Goal: Task Accomplishment & Management: Complete application form

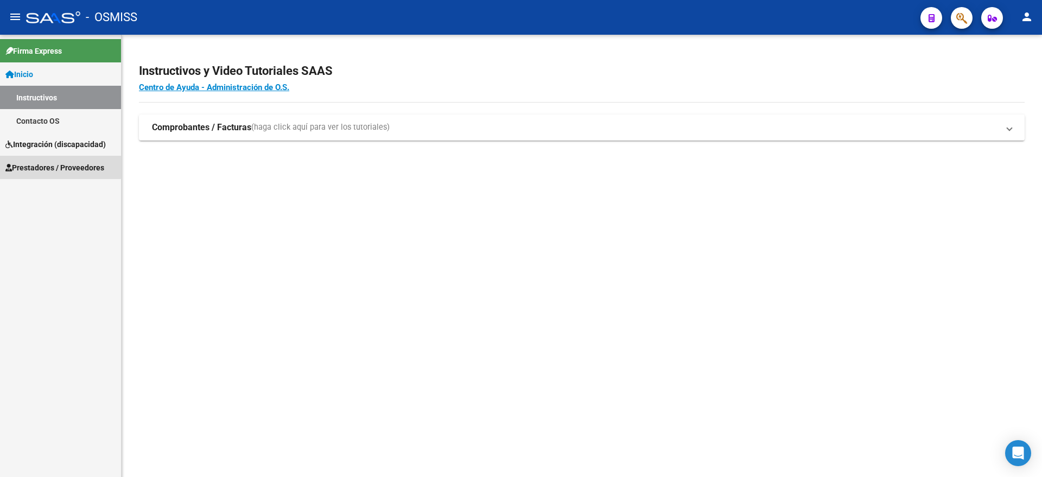
click at [60, 164] on span "Prestadores / Proveedores" at bounding box center [54, 168] width 99 height 12
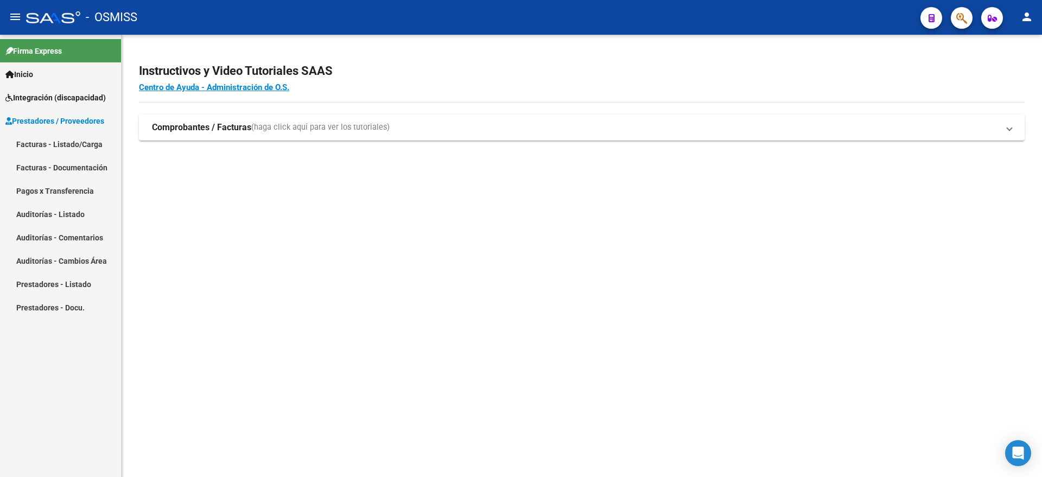
click at [72, 147] on link "Facturas - Listado/Carga" at bounding box center [60, 143] width 121 height 23
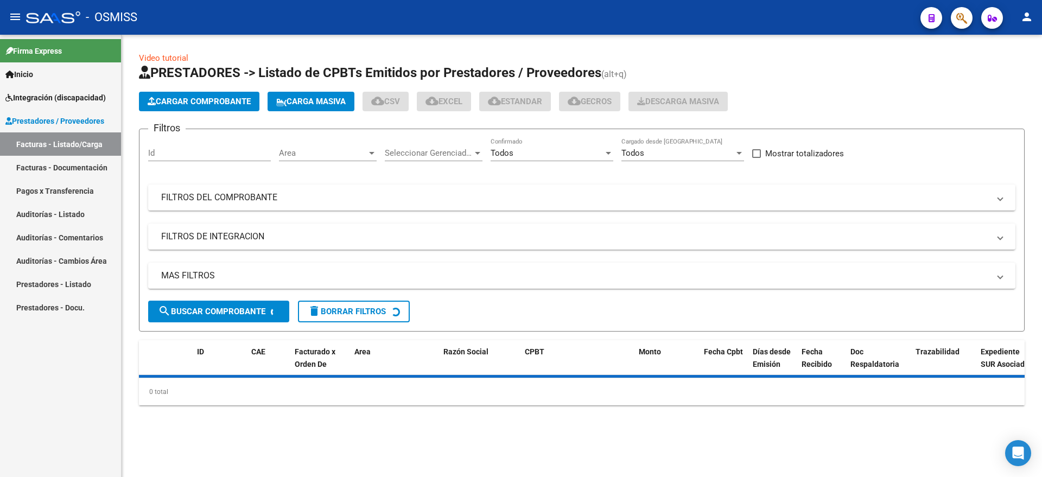
click at [212, 98] on span "Cargar Comprobante" at bounding box center [199, 102] width 103 height 10
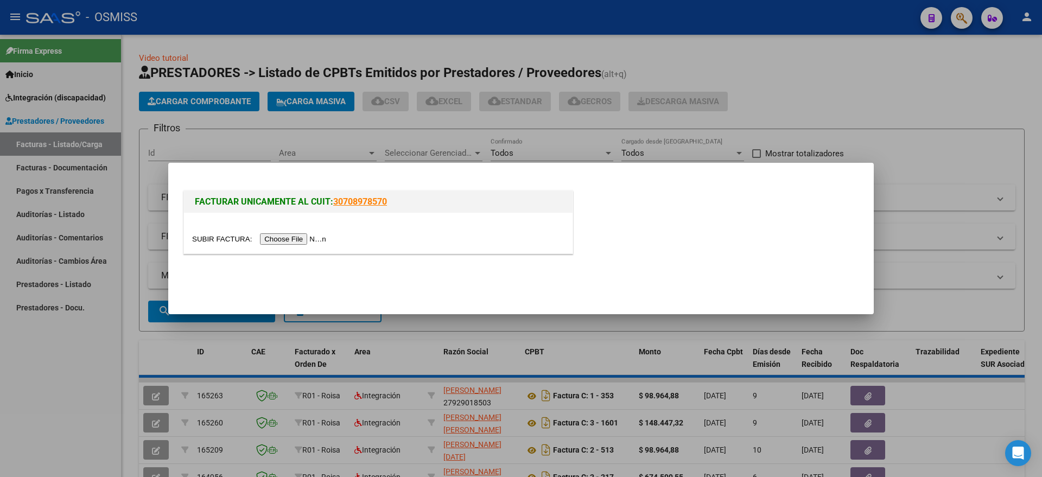
click at [283, 227] on div at bounding box center [378, 233] width 389 height 41
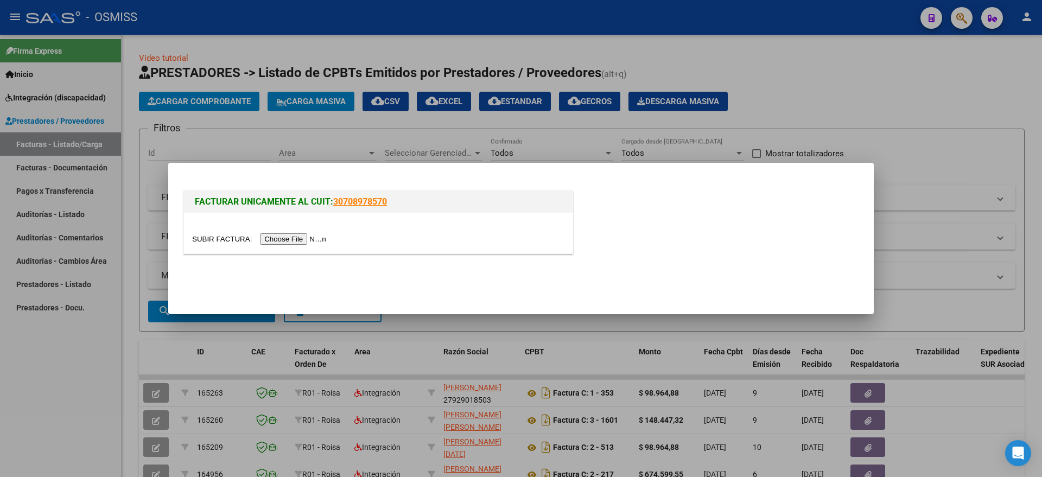
click at [285, 236] on input "file" at bounding box center [260, 238] width 137 height 11
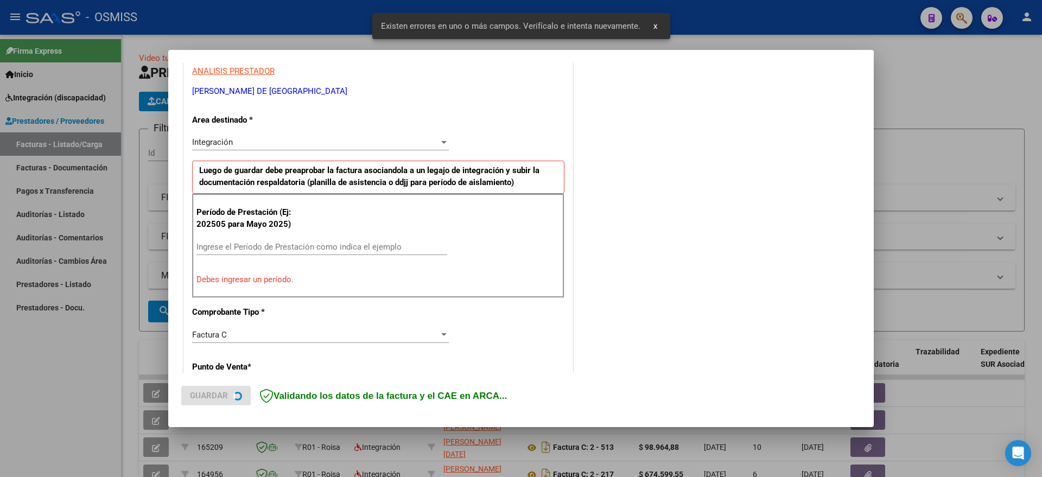
scroll to position [223, 0]
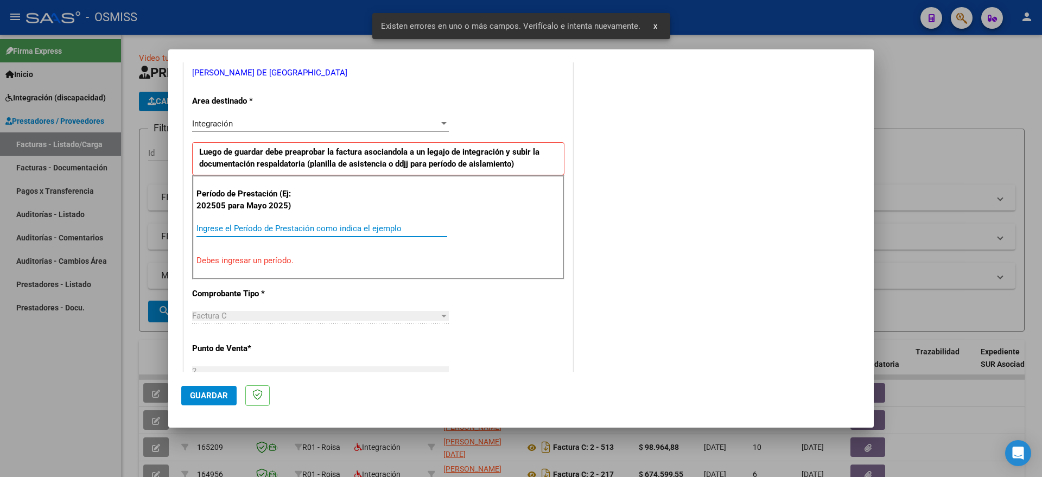
click at [246, 226] on input "Ingrese el Período de Prestación como indica el ejemplo" at bounding box center [321, 229] width 251 height 10
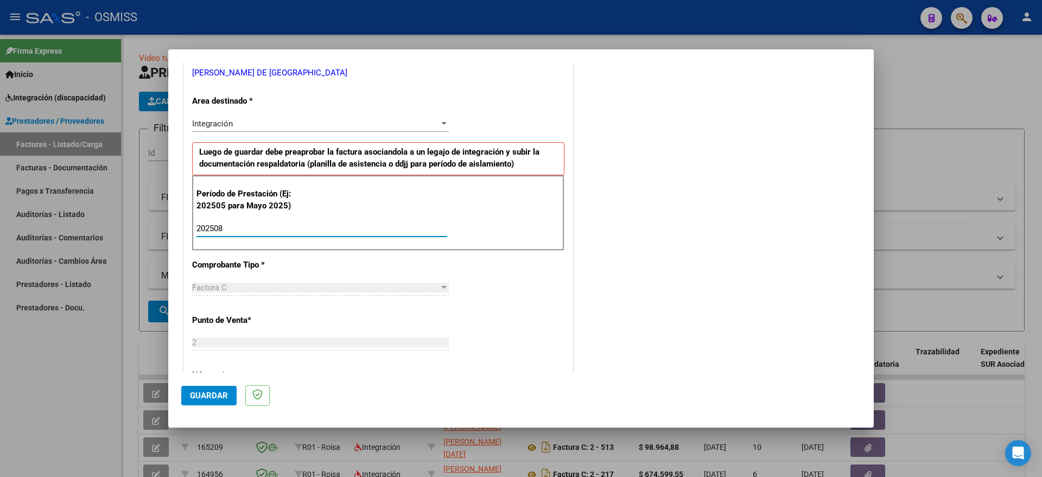
type input "202508"
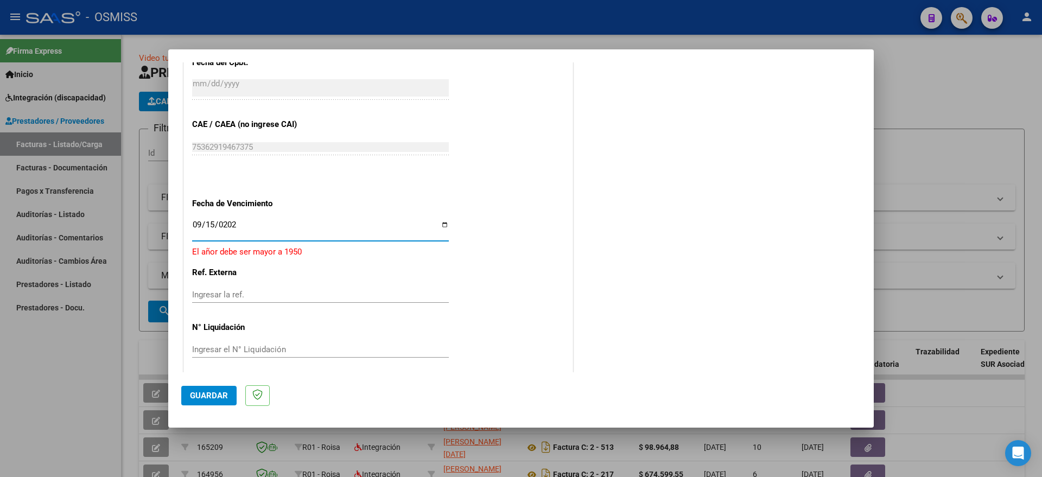
type input "[DATE]"
click at [200, 397] on span "Guardar" at bounding box center [209, 396] width 38 height 10
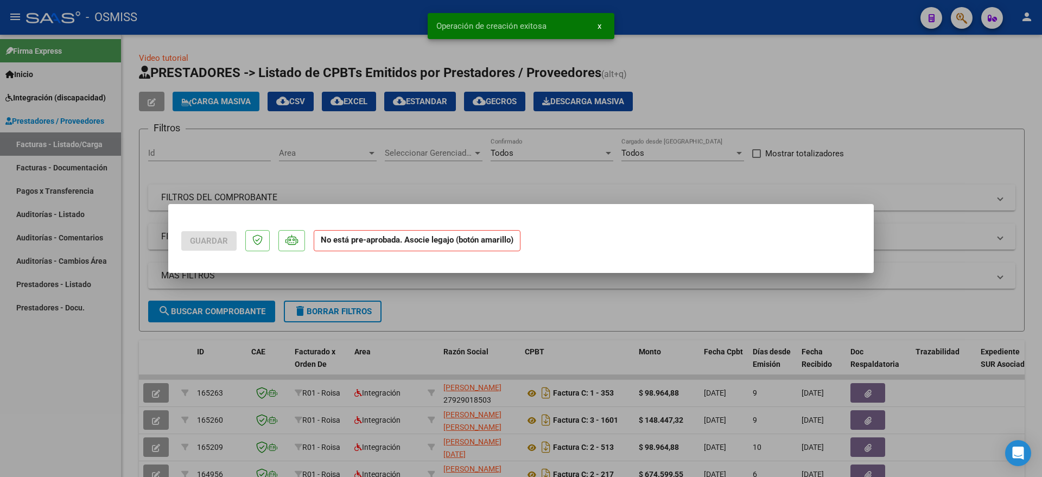
scroll to position [0, 0]
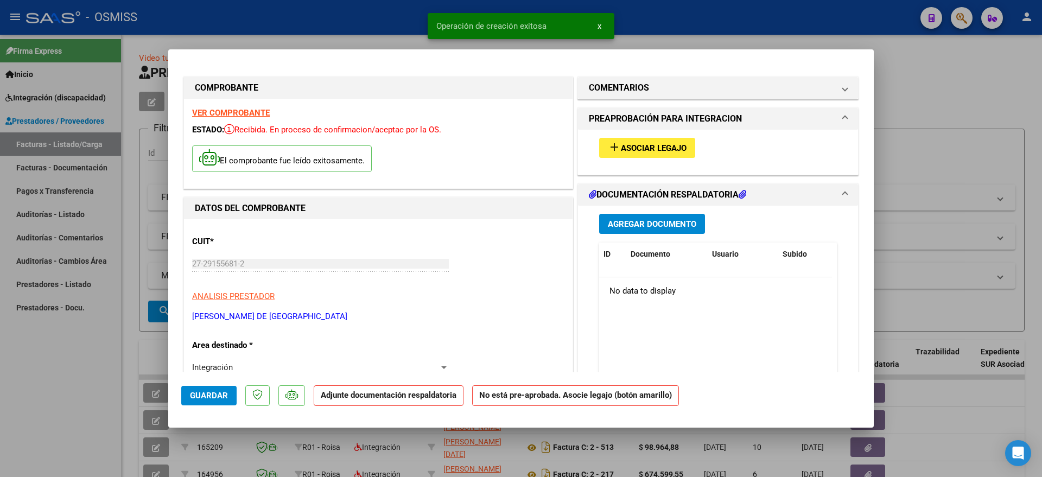
click at [675, 147] on span "Asociar Legajo" at bounding box center [654, 148] width 66 height 10
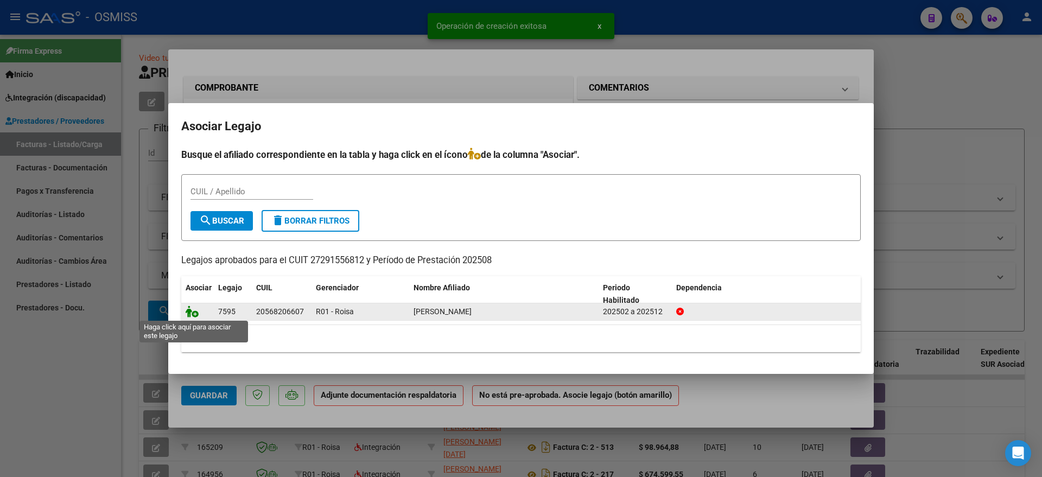
click at [194, 315] on icon at bounding box center [192, 312] width 13 height 12
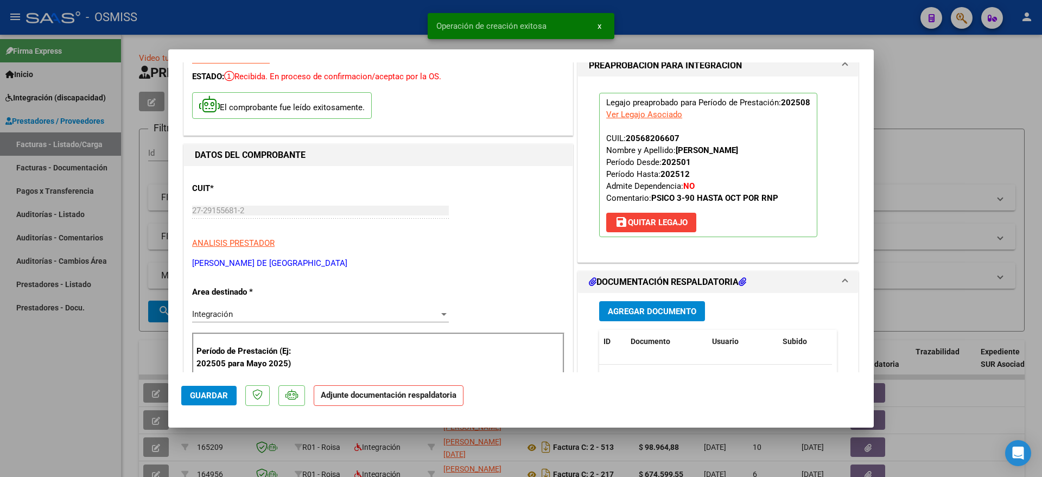
scroll to position [136, 0]
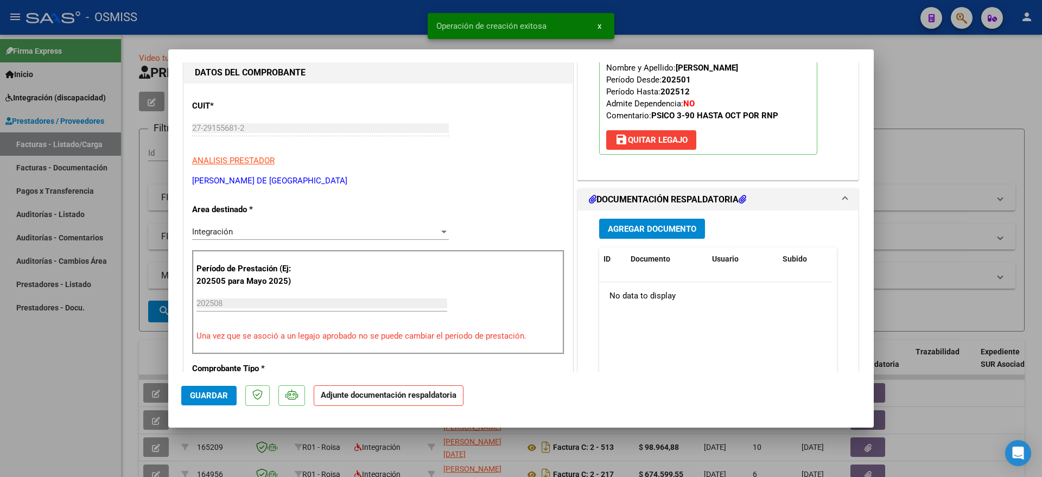
click at [645, 227] on span "Agregar Documento" at bounding box center [652, 229] width 88 height 10
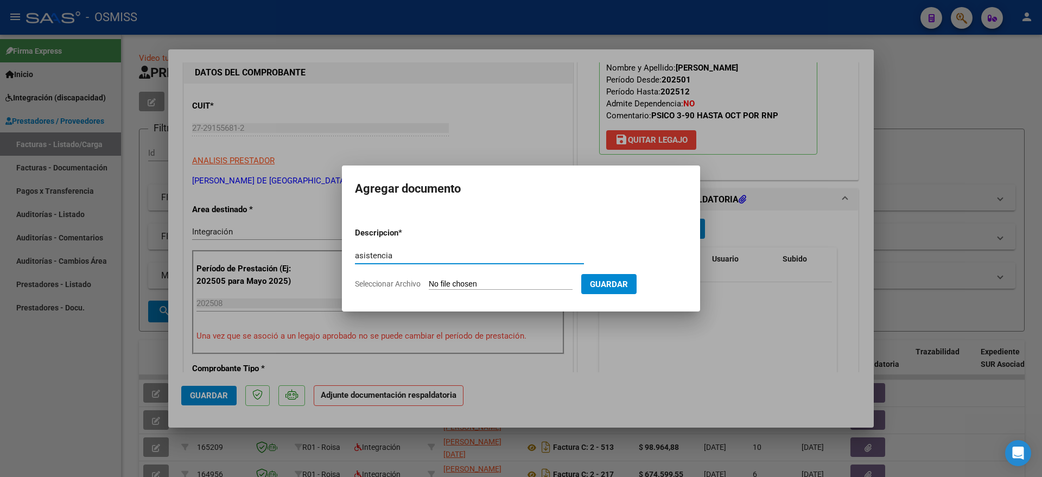
type input "asistencia"
click at [472, 278] on form "Descripcion * asistencia Escriba aquí una descripcion Seleccionar Archivo Guard…" at bounding box center [521, 258] width 332 height 79
click at [484, 287] on input "Seleccionar Archivo" at bounding box center [501, 285] width 144 height 10
type input "C:\fakepath\CamScanner [DATE] 22.25.pdf"
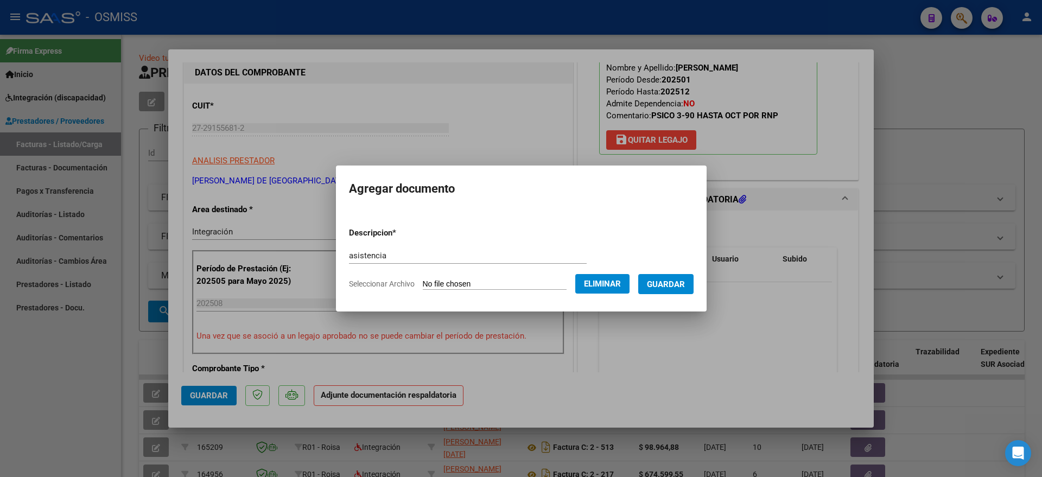
click at [677, 287] on span "Guardar" at bounding box center [666, 285] width 38 height 10
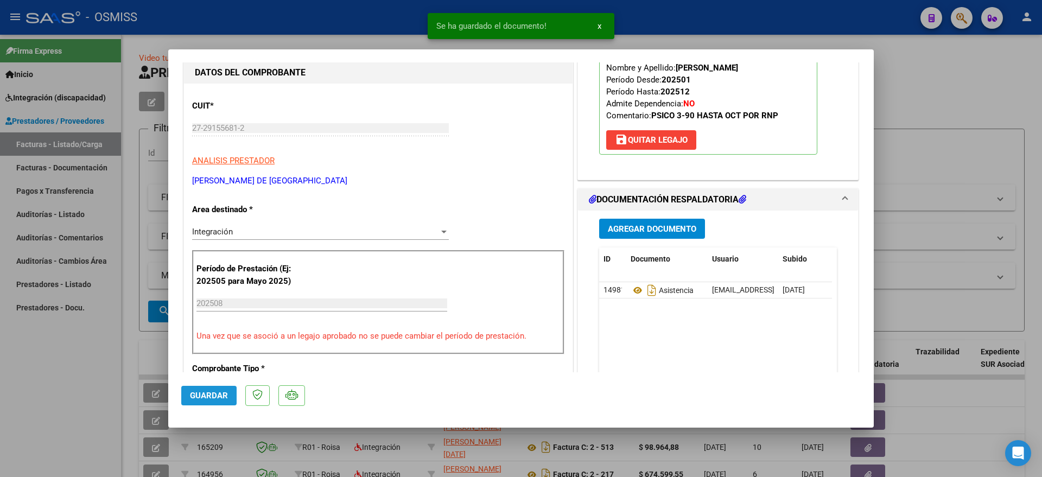
click at [197, 401] on button "Guardar" at bounding box center [208, 396] width 55 height 20
click at [43, 404] on div at bounding box center [521, 238] width 1042 height 477
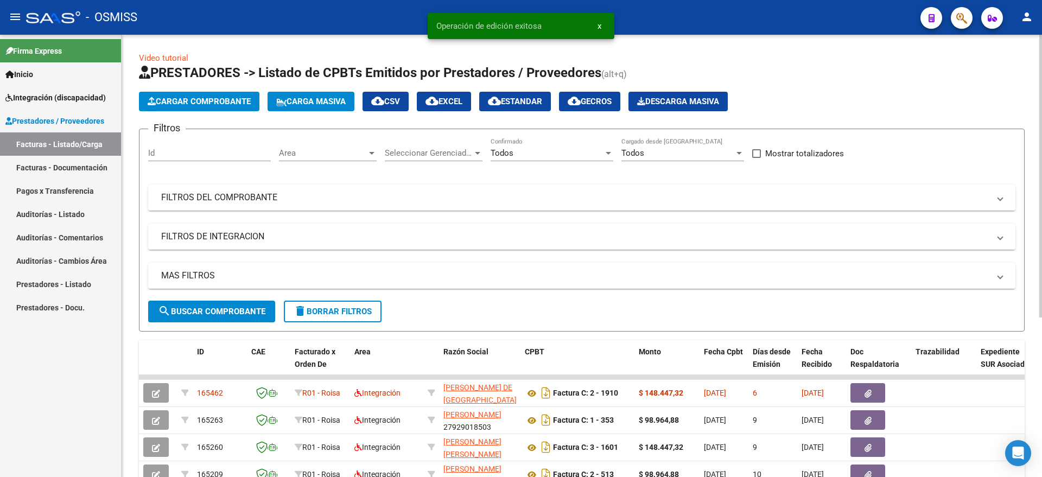
click at [544, 154] on div "Todos" at bounding box center [547, 153] width 113 height 10
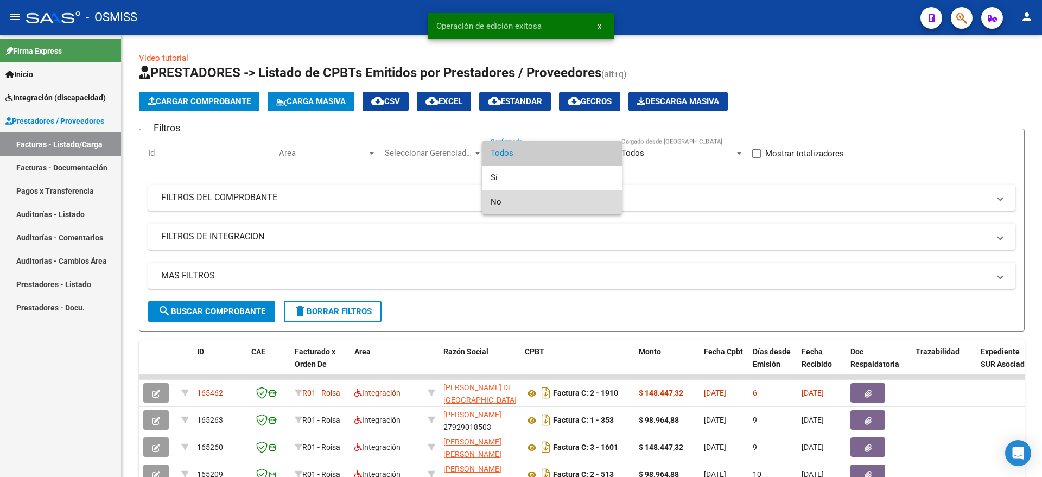
click at [522, 200] on span "No" at bounding box center [552, 202] width 123 height 24
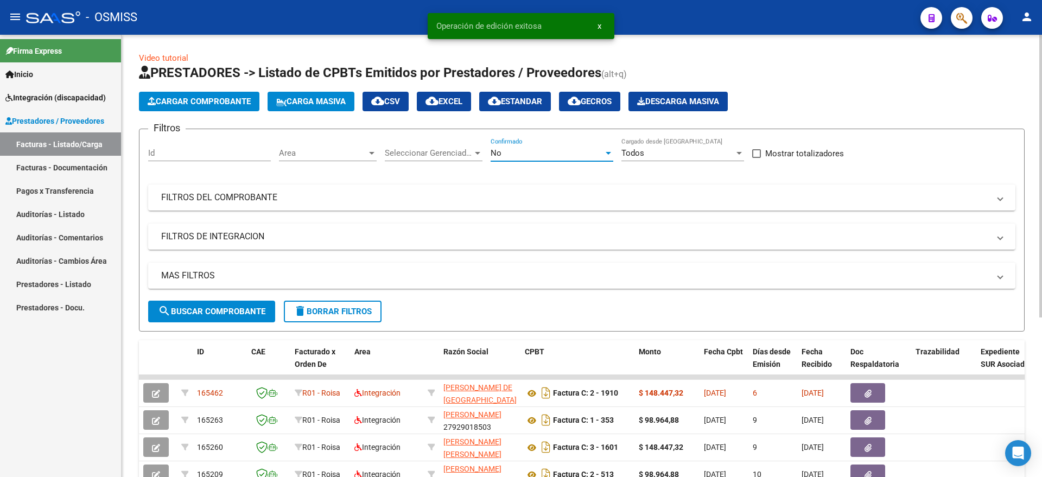
click at [191, 312] on span "search Buscar Comprobante" at bounding box center [211, 312] width 107 height 10
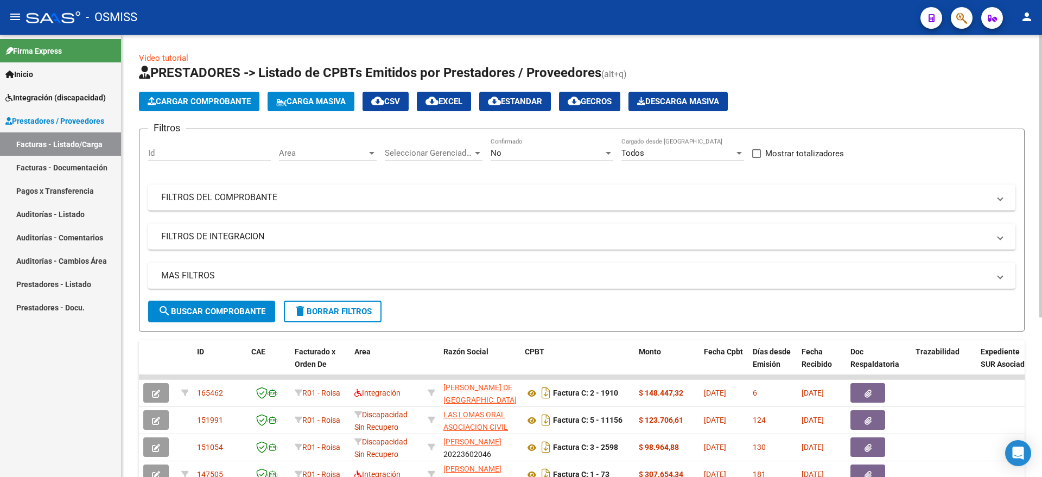
click at [216, 93] on button "Cargar Comprobante" at bounding box center [199, 102] width 120 height 20
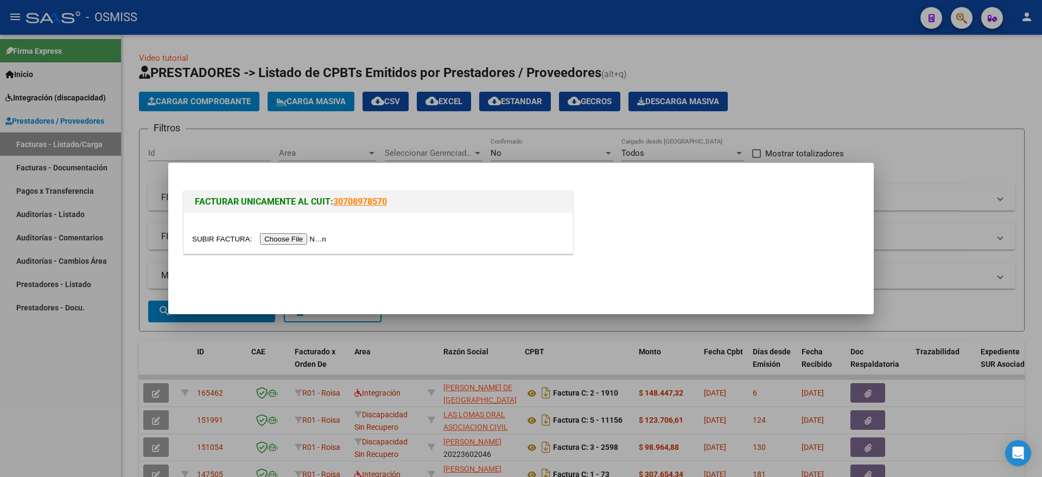
click at [292, 238] on input "file" at bounding box center [260, 238] width 137 height 11
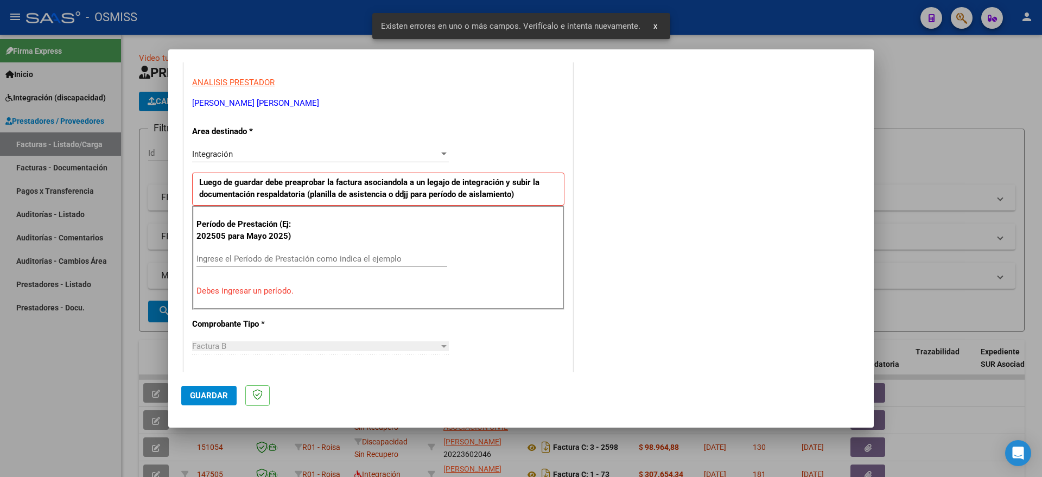
scroll to position [202, 0]
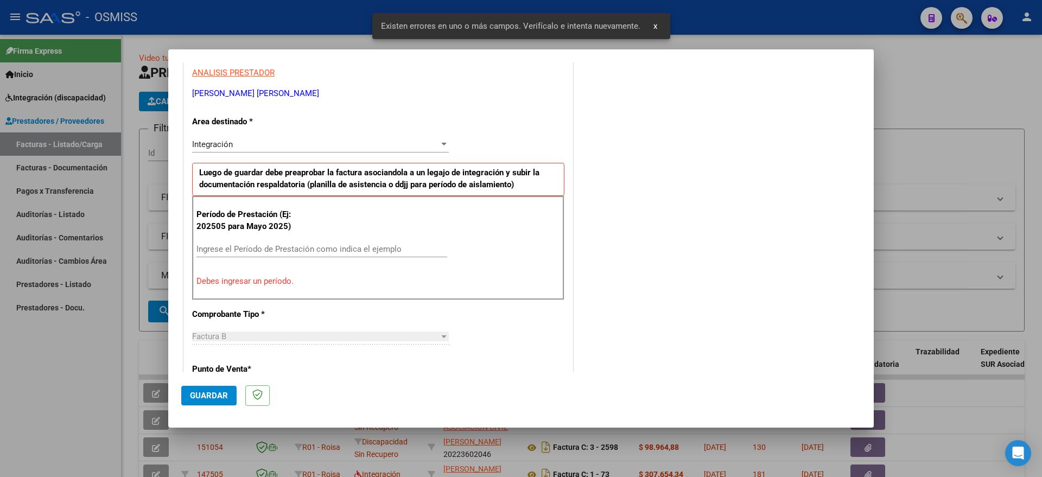
click at [274, 253] on input "Ingrese el Período de Prestación como indica el ejemplo" at bounding box center [321, 249] width 251 height 10
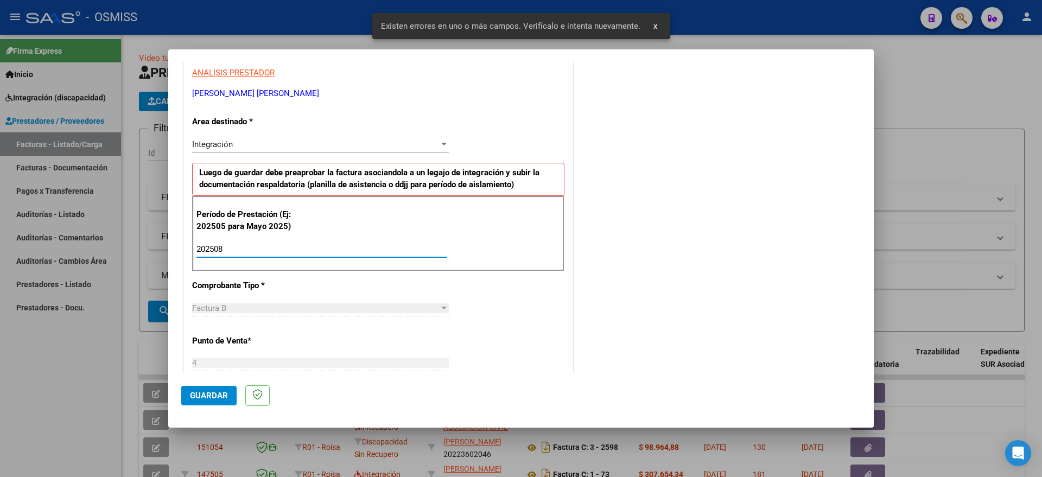
type input "202508"
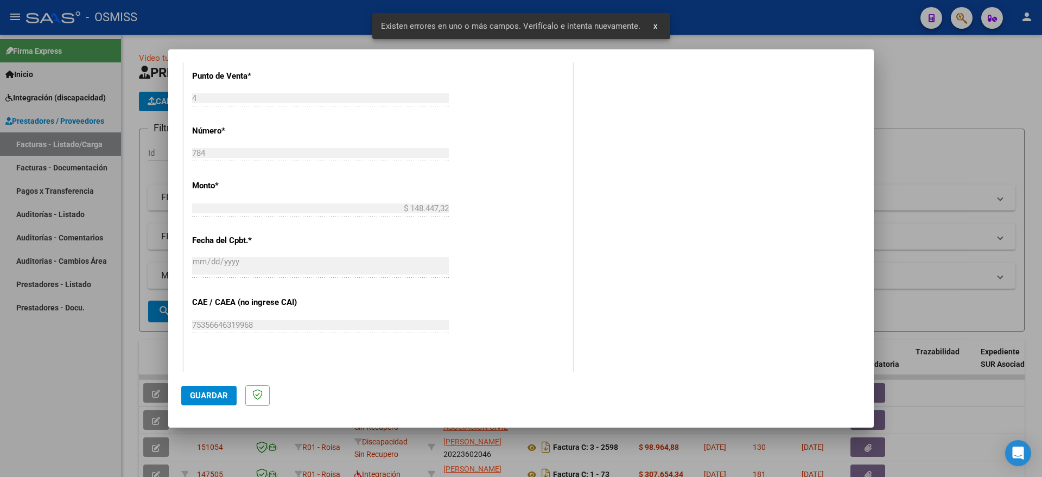
scroll to position [577, 0]
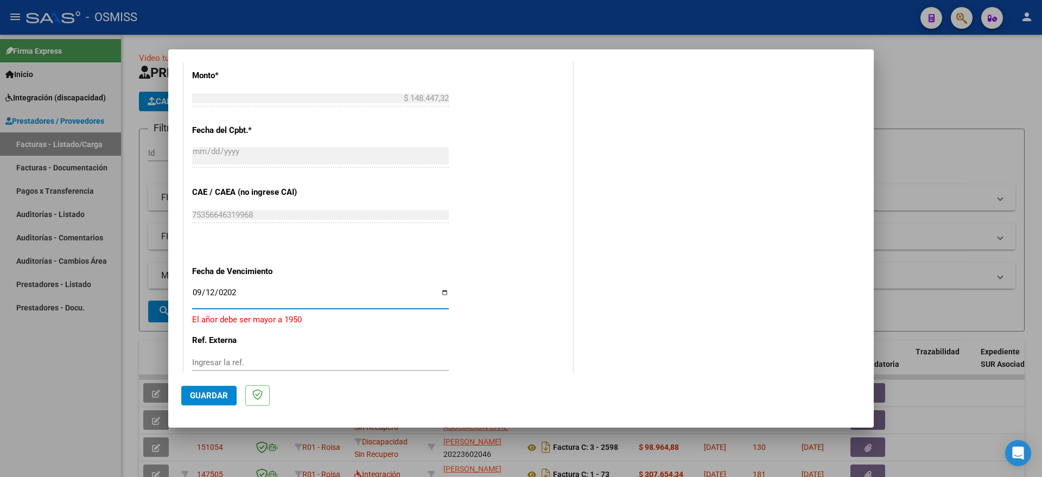
type input "[DATE]"
click at [223, 401] on button "Guardar" at bounding box center [208, 396] width 55 height 20
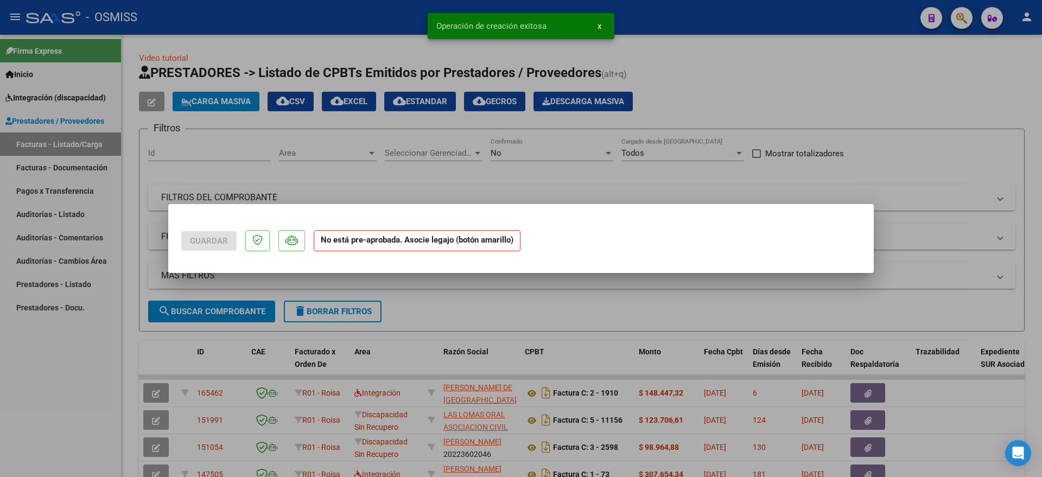
scroll to position [0, 0]
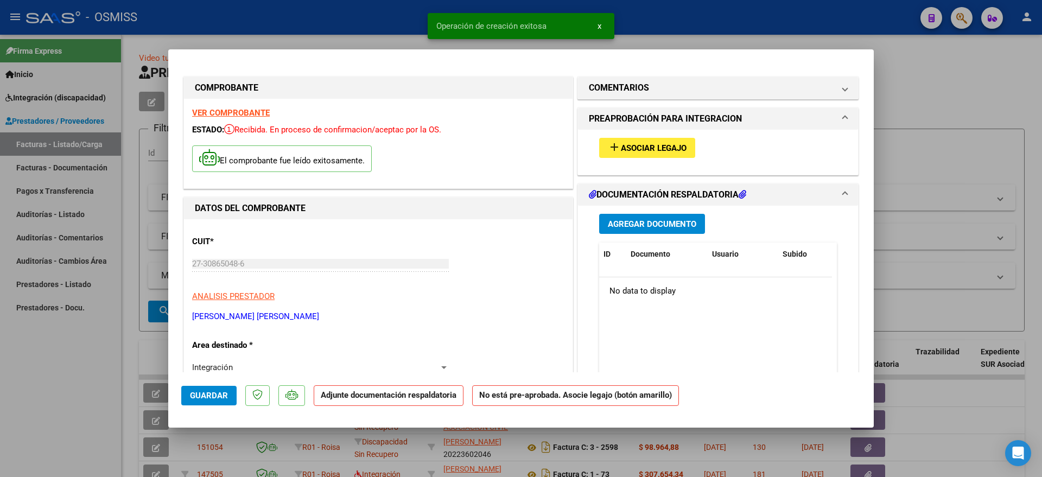
click at [649, 148] on span "Asociar Legajo" at bounding box center [654, 148] width 66 height 10
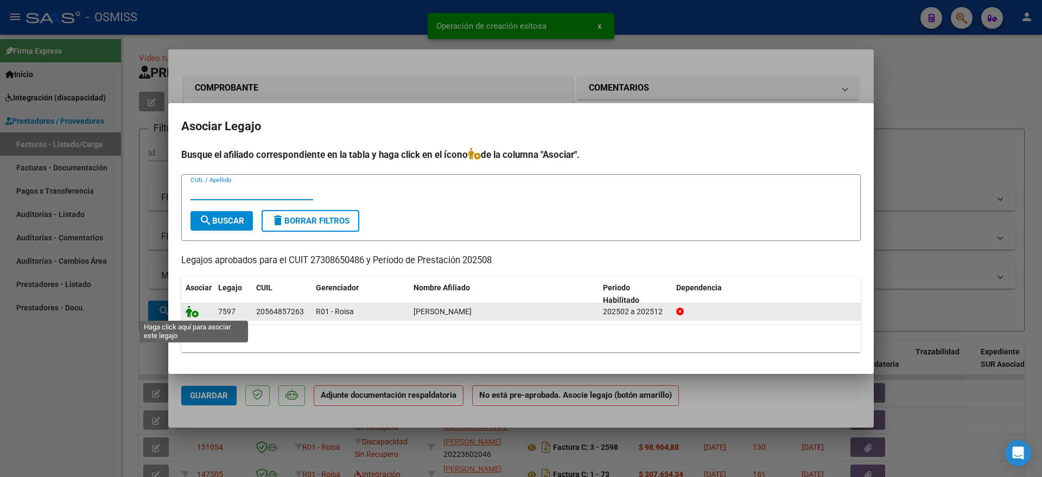
click at [194, 309] on icon at bounding box center [192, 312] width 13 height 12
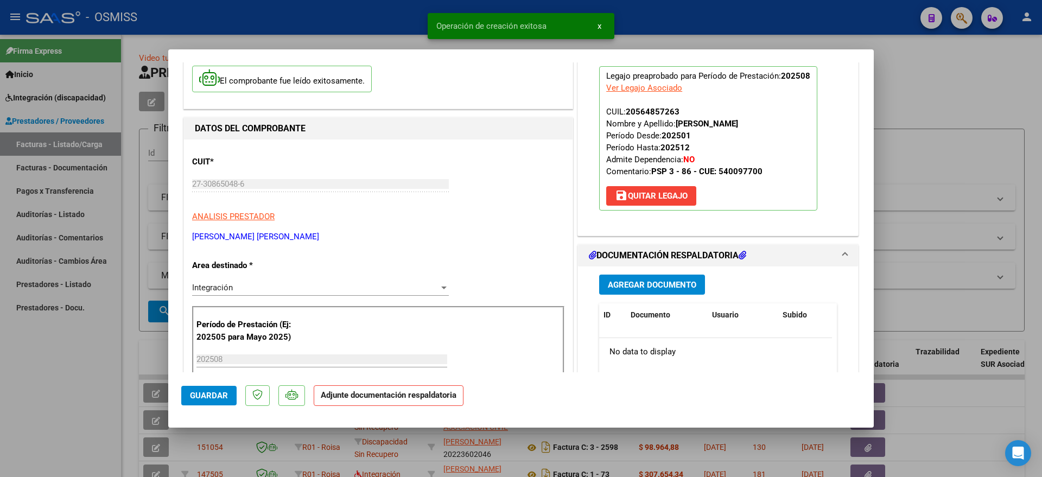
scroll to position [204, 0]
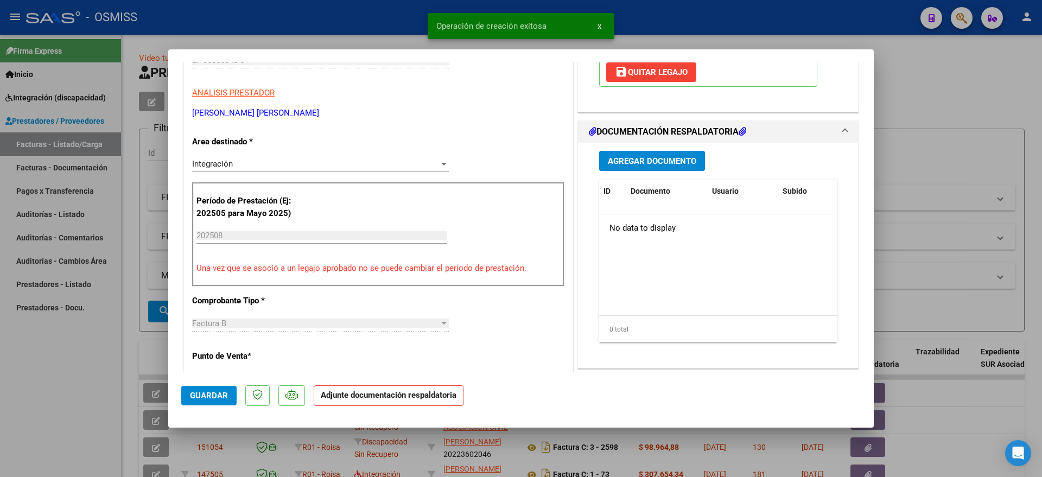
click at [646, 165] on span "Agregar Documento" at bounding box center [652, 161] width 88 height 10
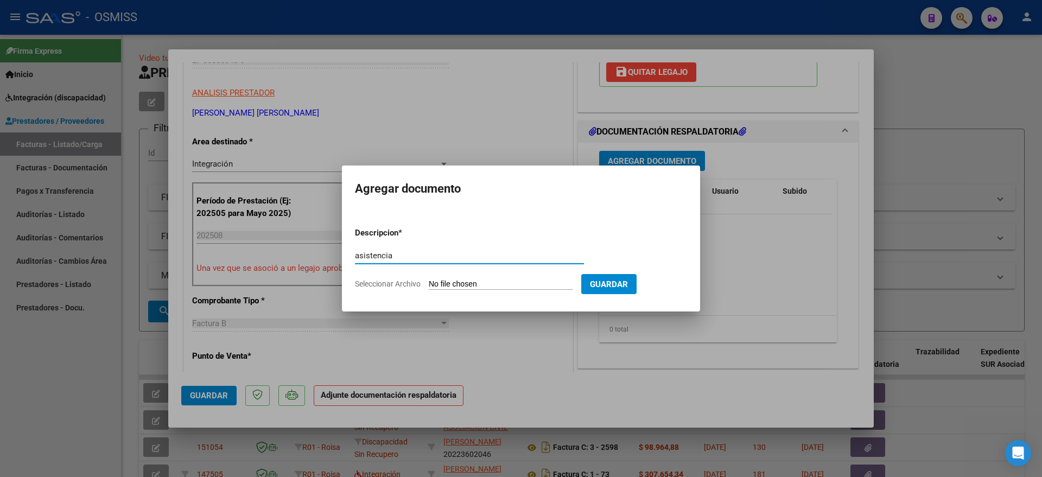
type input "asistencia"
click at [468, 288] on input "Seleccionar Archivo" at bounding box center [501, 285] width 144 height 10
type input "C:\fakepath\PLANILLA.pdf"
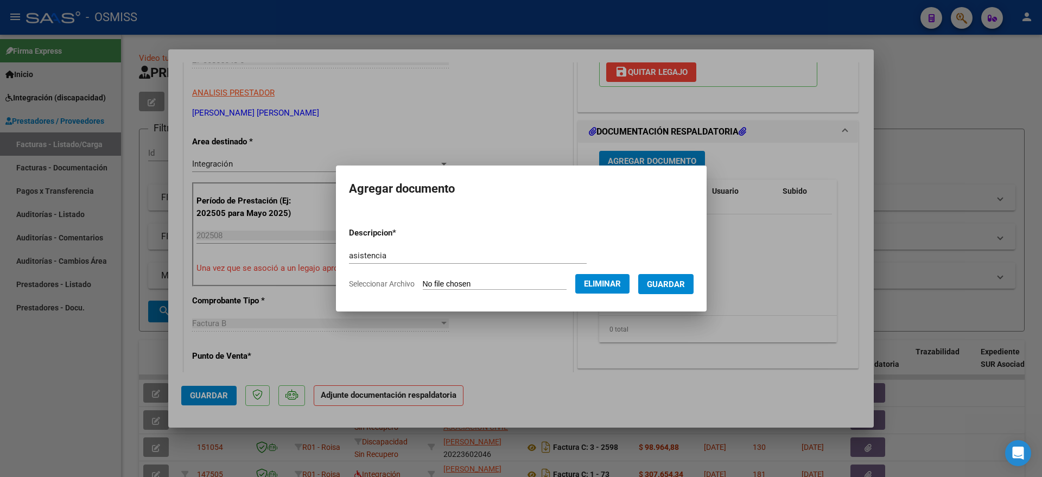
click at [683, 275] on button "Guardar" at bounding box center [665, 284] width 55 height 20
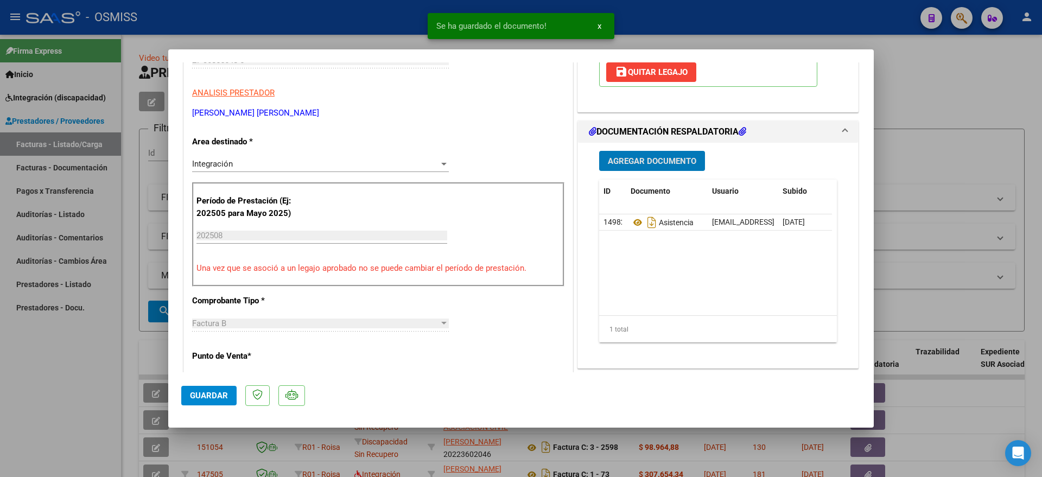
click at [204, 390] on button "Guardar" at bounding box center [208, 396] width 55 height 20
click at [84, 396] on div at bounding box center [521, 238] width 1042 height 477
type input "$ 0,00"
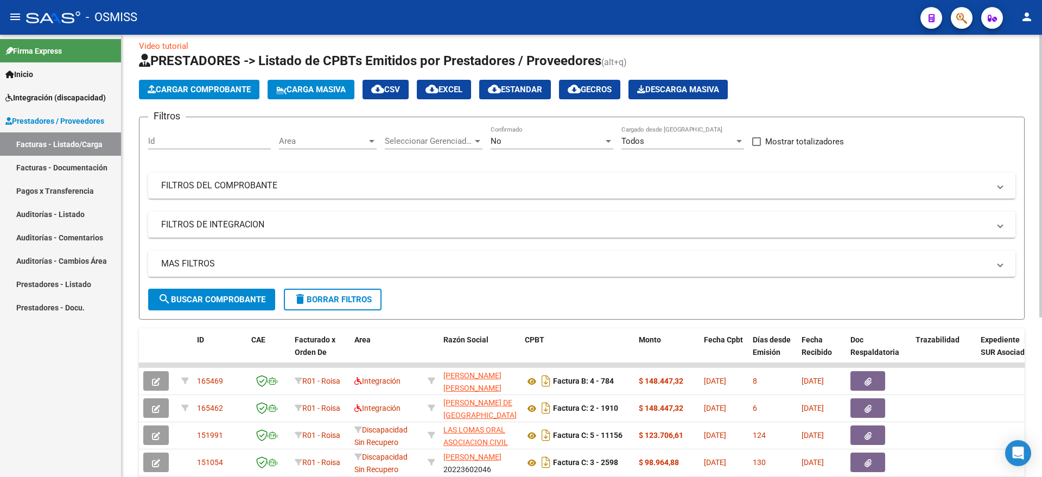
scroll to position [0, 0]
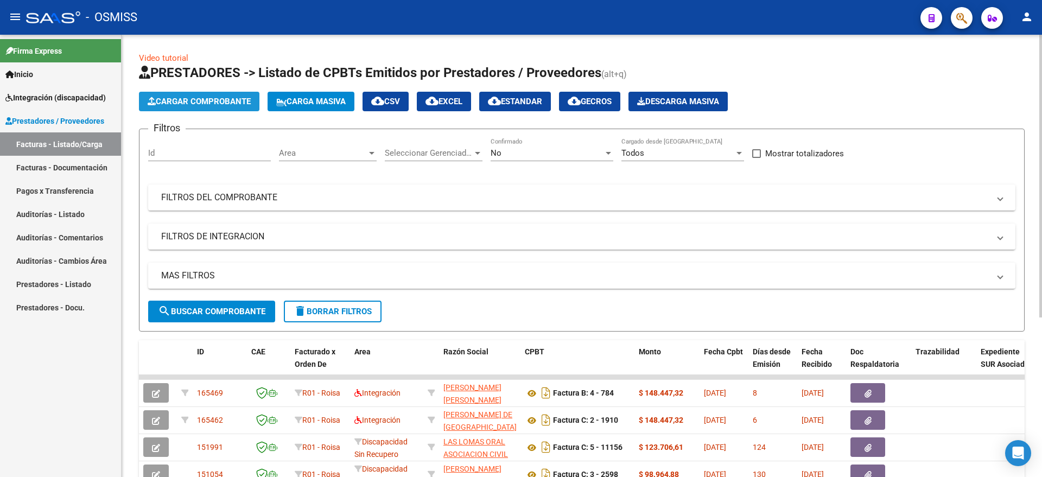
click at [232, 100] on span "Cargar Comprobante" at bounding box center [199, 102] width 103 height 10
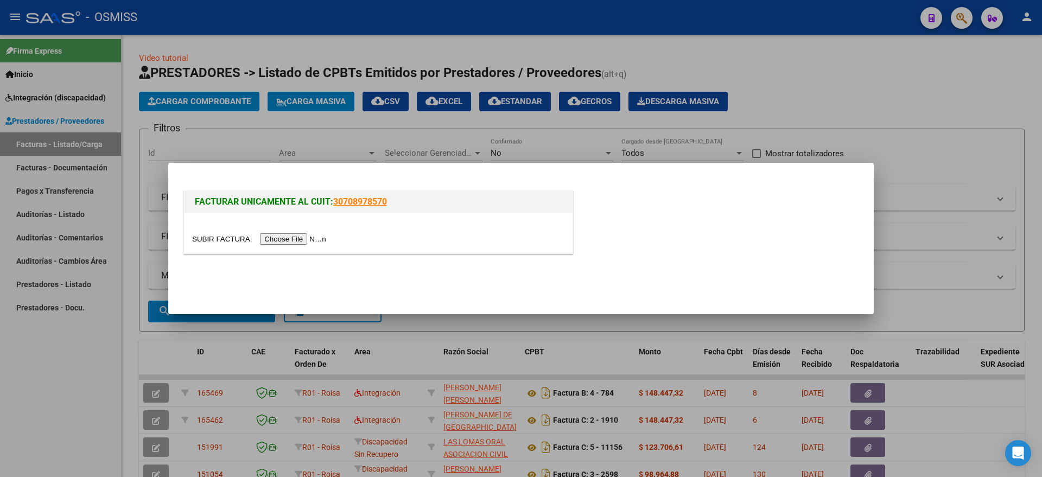
click at [308, 238] on input "file" at bounding box center [260, 238] width 137 height 11
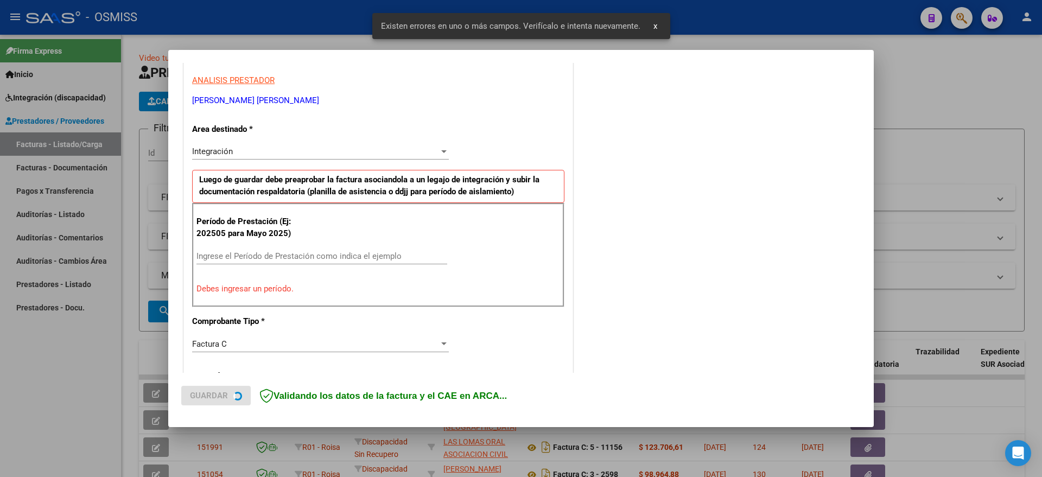
scroll to position [202, 0]
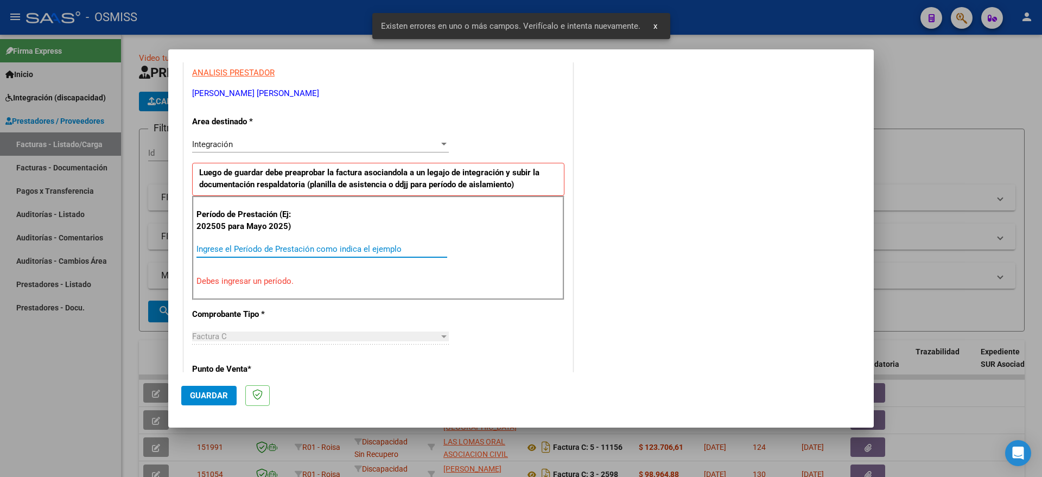
click at [385, 246] on input "Ingrese el Período de Prestación como indica el ejemplo" at bounding box center [321, 249] width 251 height 10
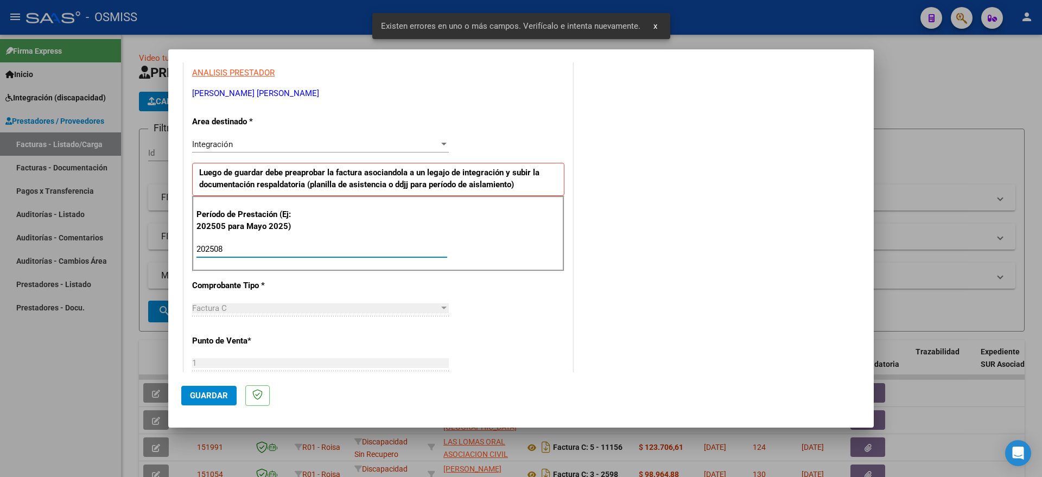
type input "202508"
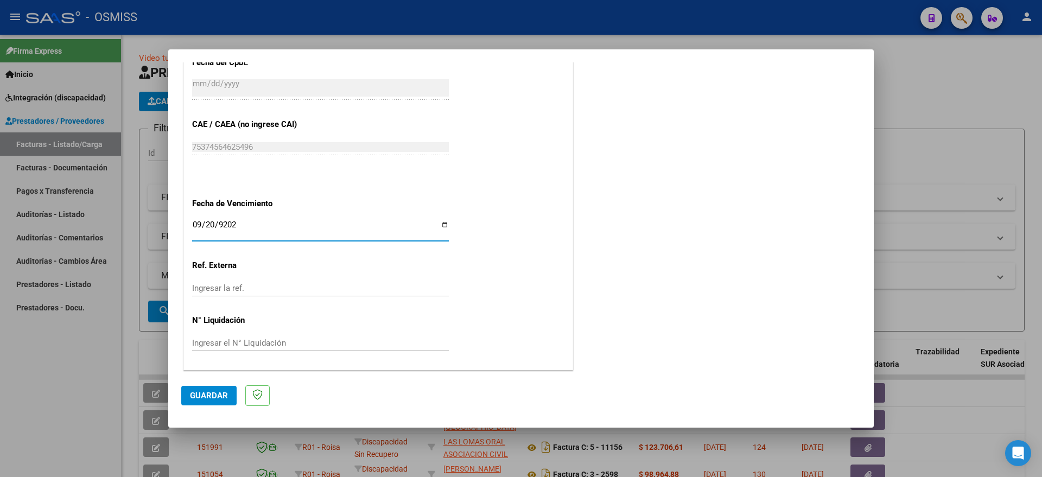
type input "[DATE]"
click at [210, 392] on span "Guardar" at bounding box center [209, 396] width 38 height 10
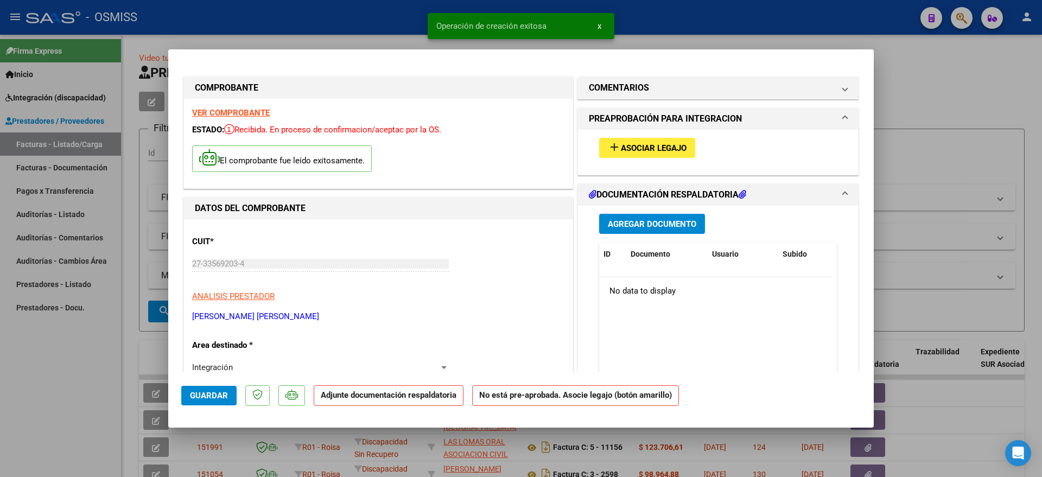
click at [649, 153] on span "Asociar Legajo" at bounding box center [654, 148] width 66 height 10
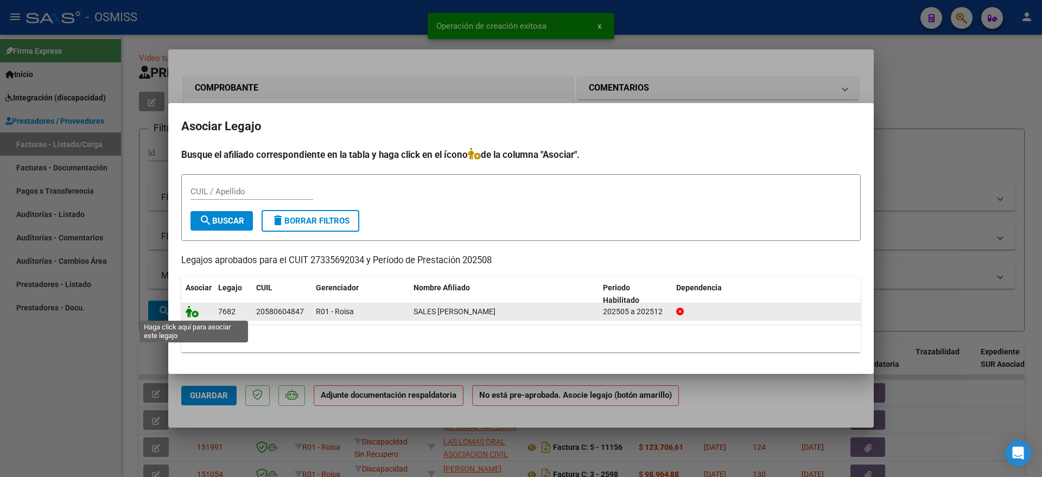
click at [195, 310] on icon at bounding box center [192, 312] width 13 height 12
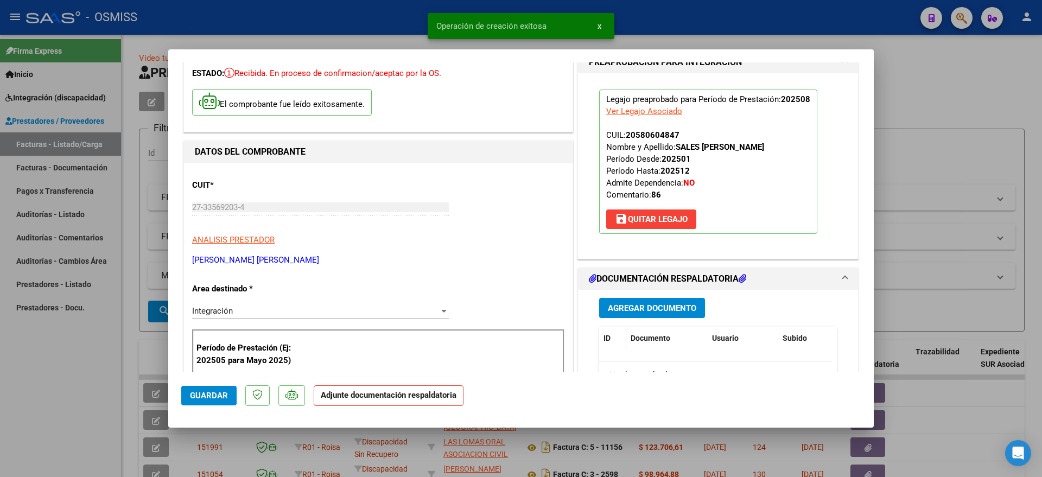
scroll to position [136, 0]
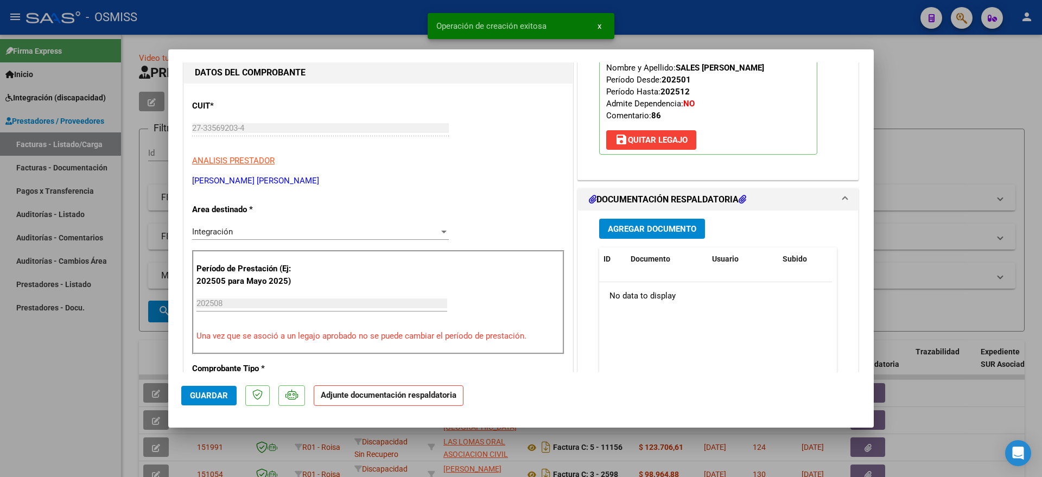
click at [629, 235] on button "Agregar Documento" at bounding box center [652, 229] width 106 height 20
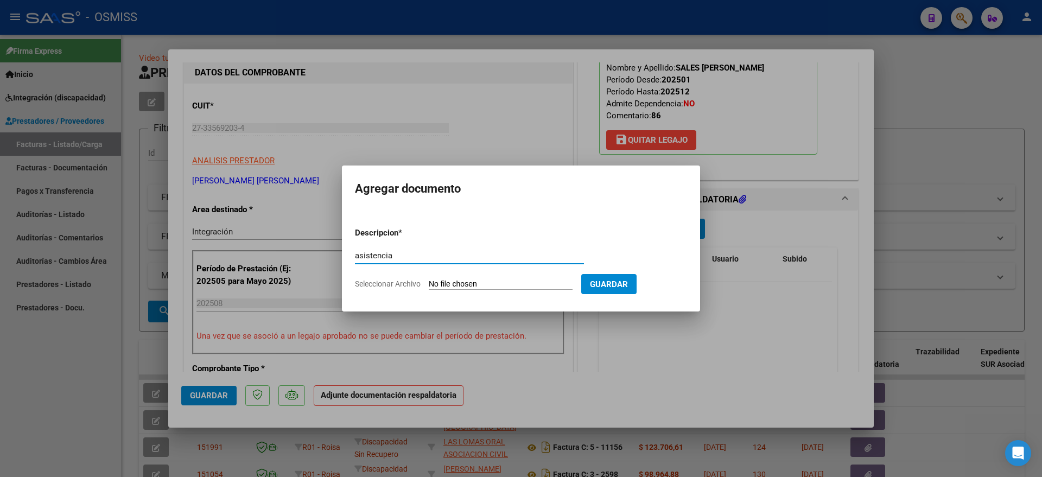
type input "asistencia"
click at [469, 287] on input "Seleccionar Archivo" at bounding box center [501, 285] width 144 height 10
type input "C:\fakepath\planilla OSMiSS [PERSON_NAME].pdf"
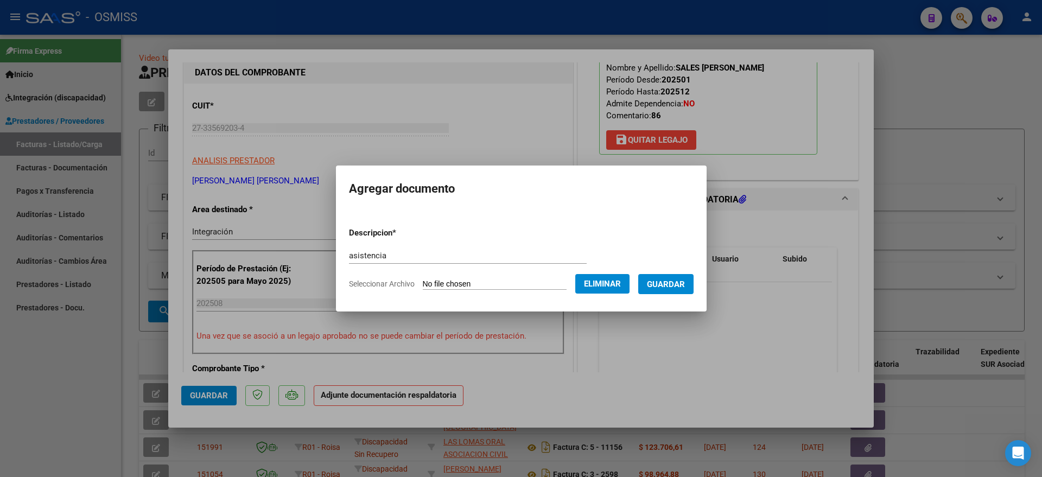
click at [674, 277] on button "Guardar" at bounding box center [665, 284] width 55 height 20
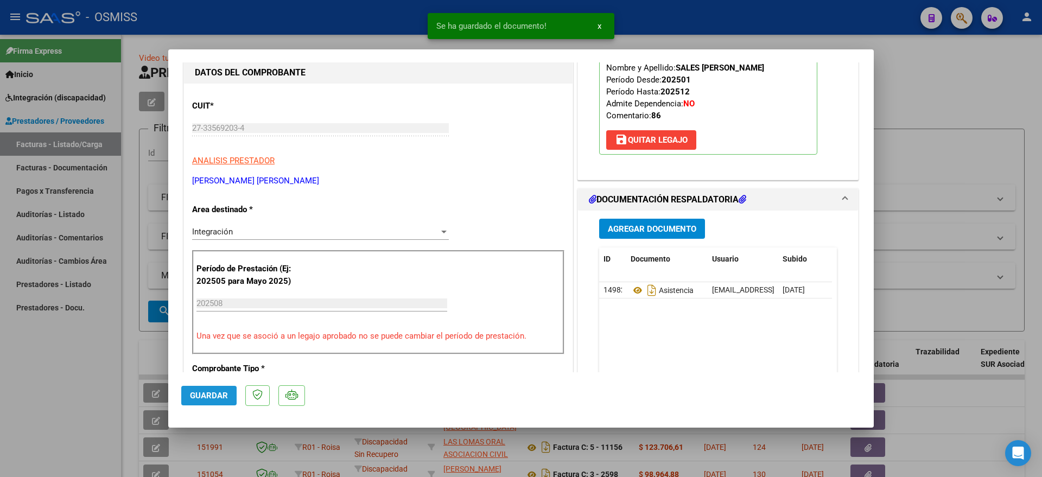
click at [206, 397] on span "Guardar" at bounding box center [209, 396] width 38 height 10
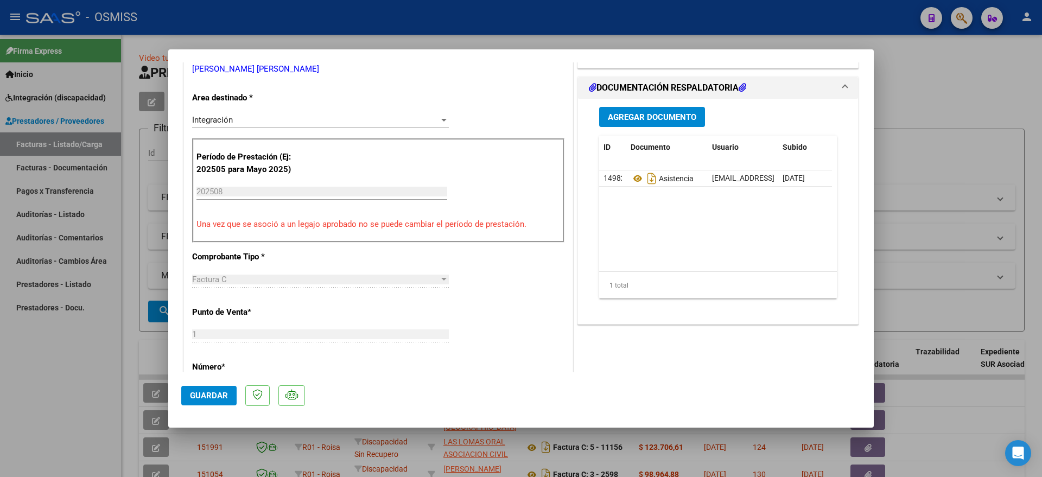
scroll to position [271, 0]
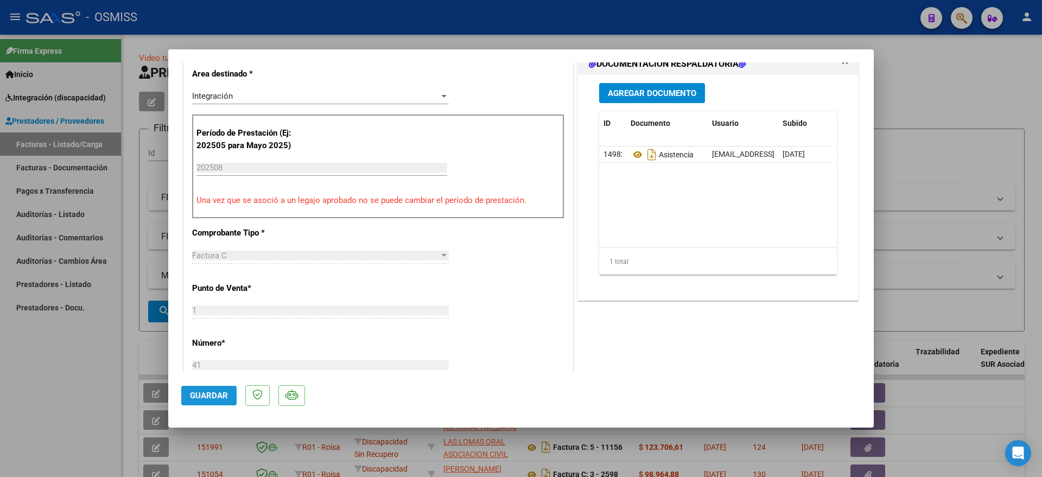
click at [207, 389] on button "Guardar" at bounding box center [208, 396] width 55 height 20
click at [88, 410] on div at bounding box center [521, 238] width 1042 height 477
type input "$ 0,00"
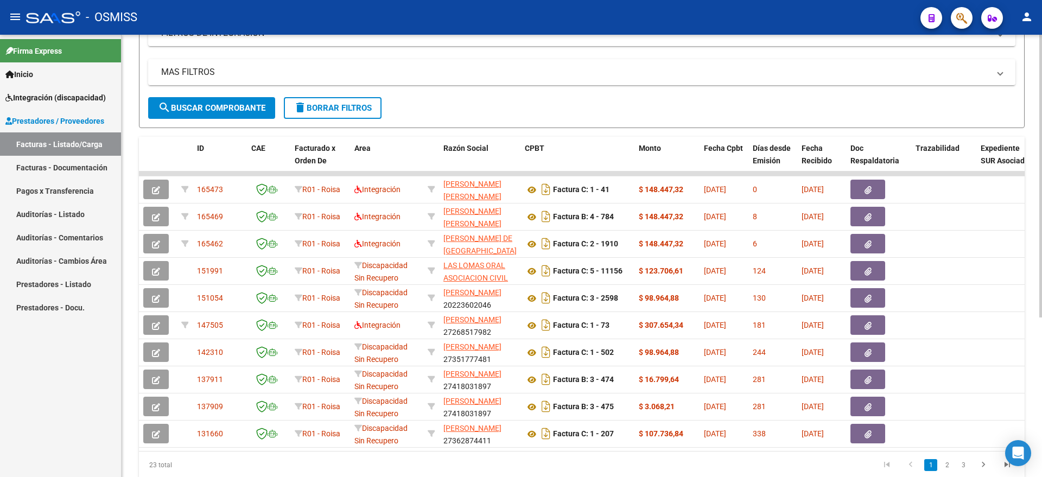
scroll to position [0, 0]
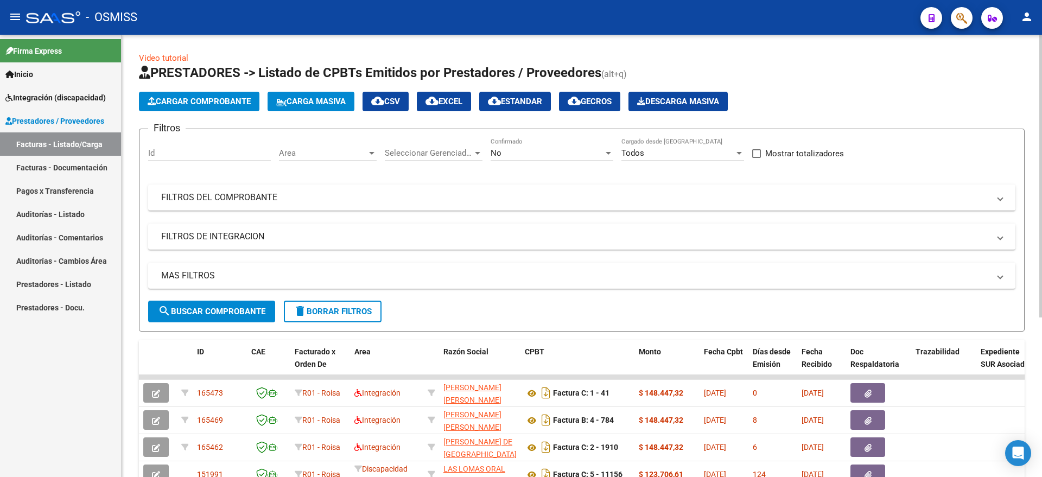
click at [544, 153] on div "No" at bounding box center [547, 153] width 113 height 10
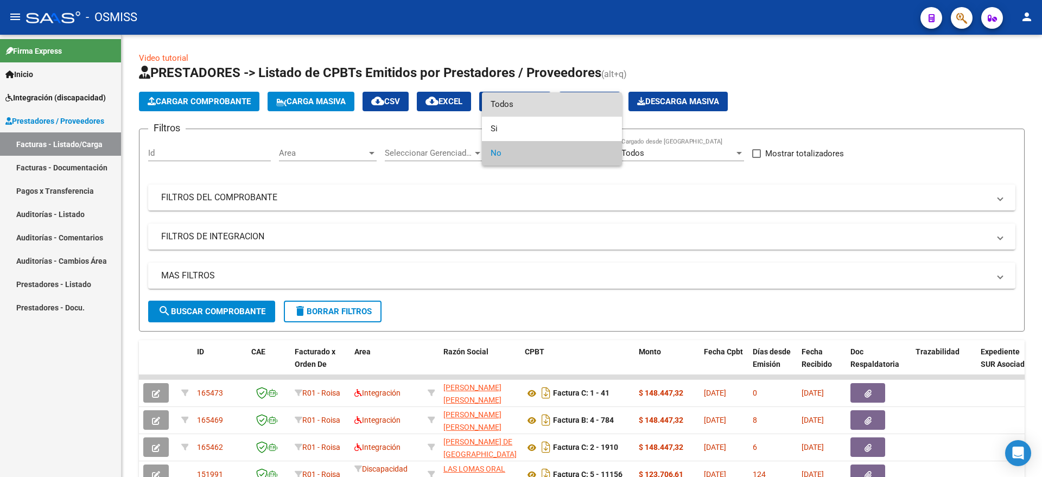
click at [513, 106] on span "Todos" at bounding box center [552, 104] width 123 height 24
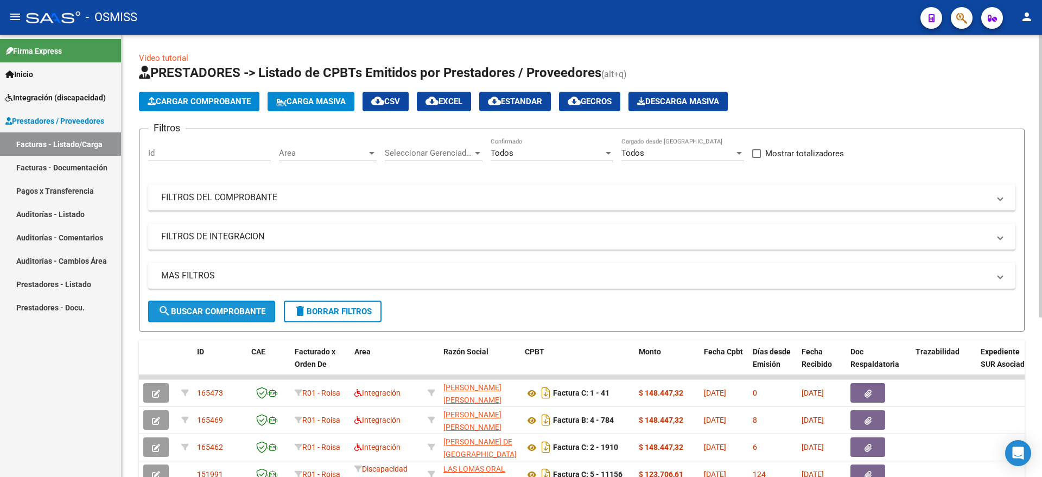
click at [240, 306] on button "search Buscar Comprobante" at bounding box center [211, 312] width 127 height 22
click at [207, 110] on button "Cargar Comprobante" at bounding box center [199, 102] width 120 height 20
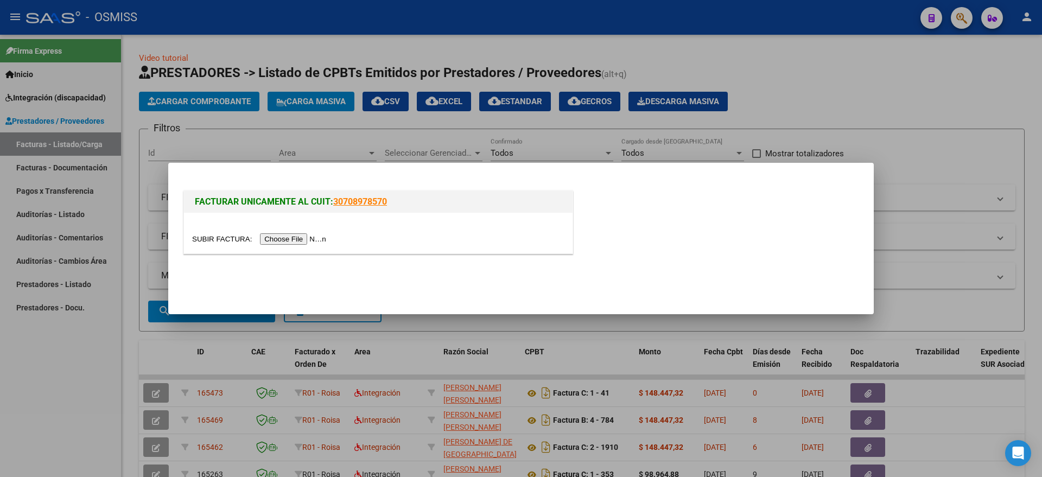
click at [313, 242] on input "file" at bounding box center [260, 238] width 137 height 11
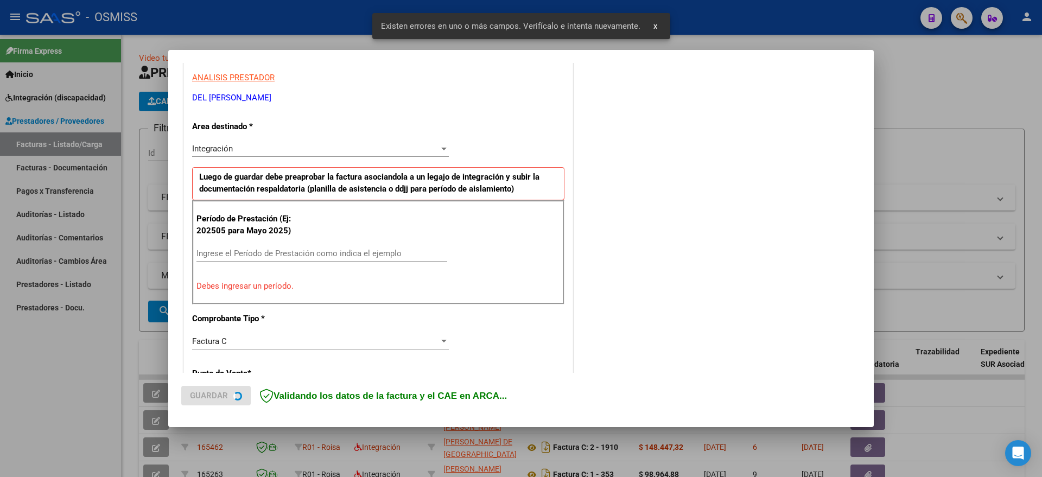
scroll to position [202, 0]
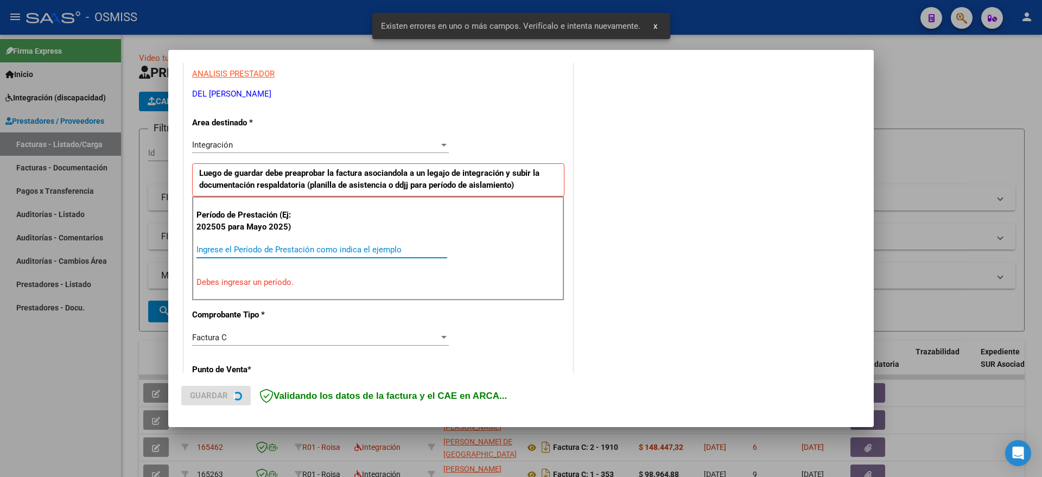
click at [252, 246] on input "Ingrese el Período de Prestación como indica el ejemplo" at bounding box center [321, 250] width 251 height 10
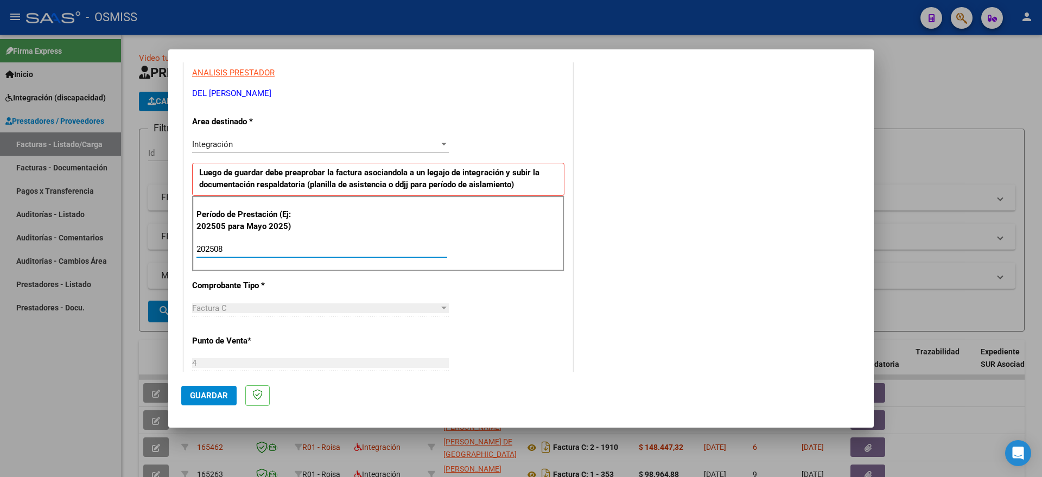
type input "202508"
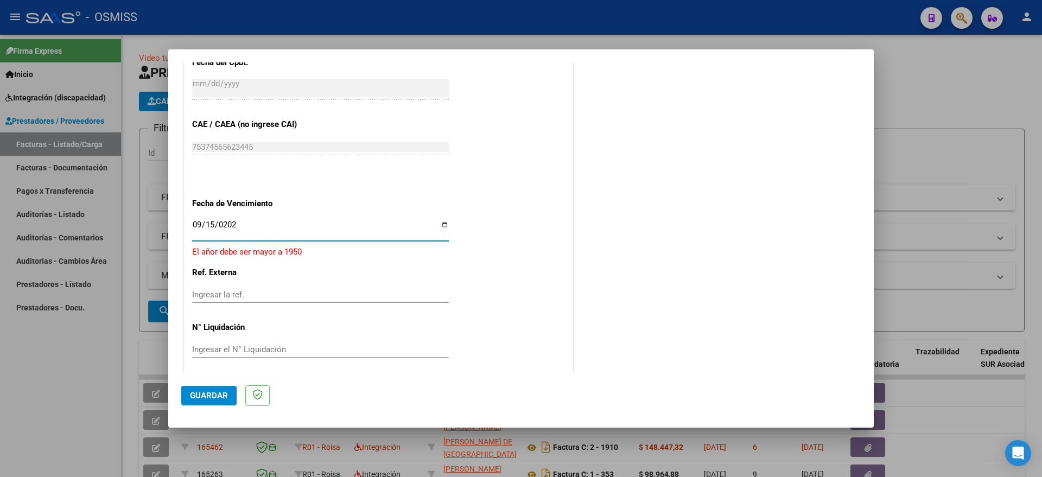
type input "[DATE]"
click at [212, 391] on span "Guardar" at bounding box center [209, 396] width 38 height 10
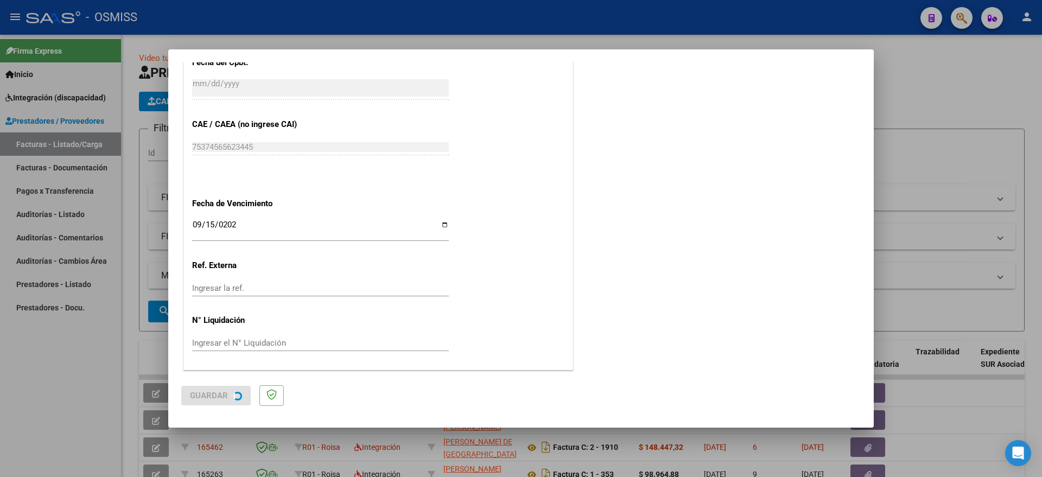
scroll to position [0, 0]
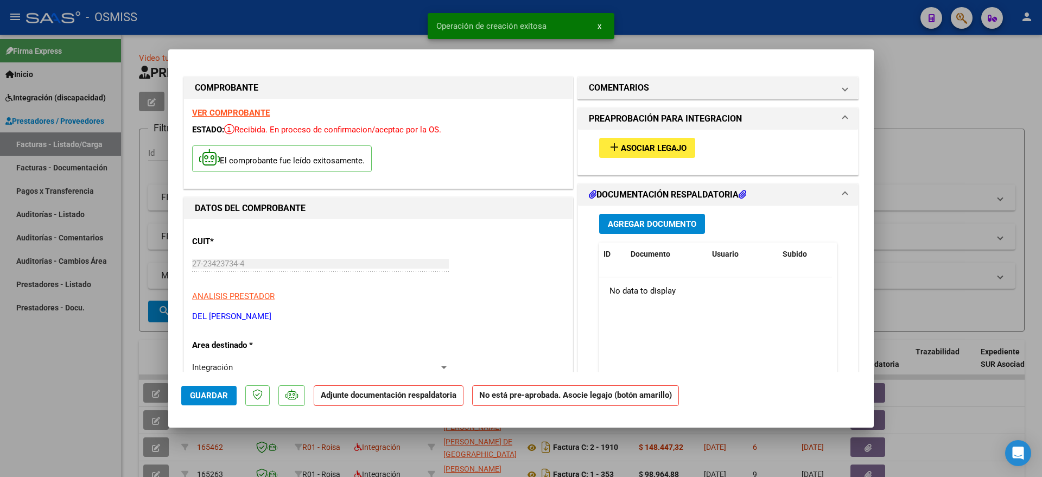
click at [655, 148] on span "Asociar Legajo" at bounding box center [654, 148] width 66 height 10
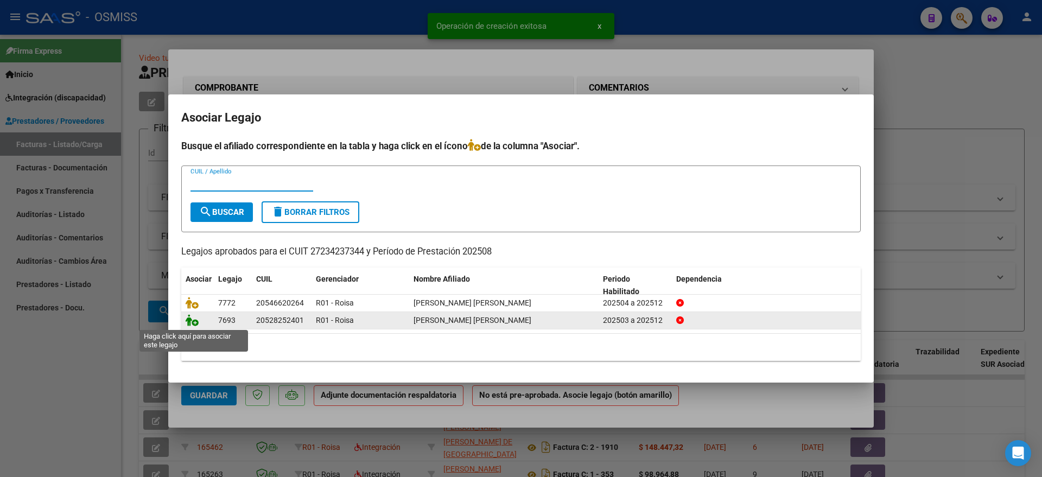
click at [192, 323] on icon at bounding box center [192, 320] width 13 height 12
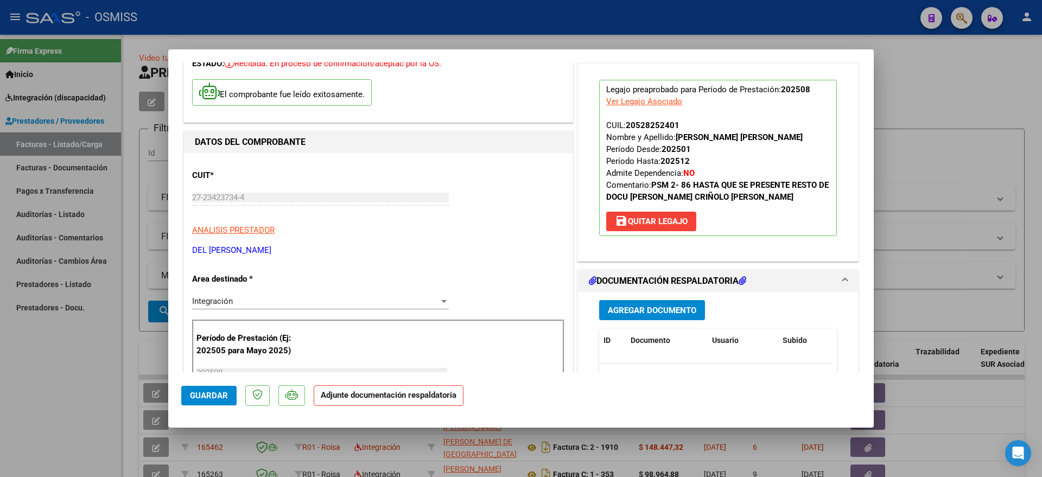
scroll to position [136, 0]
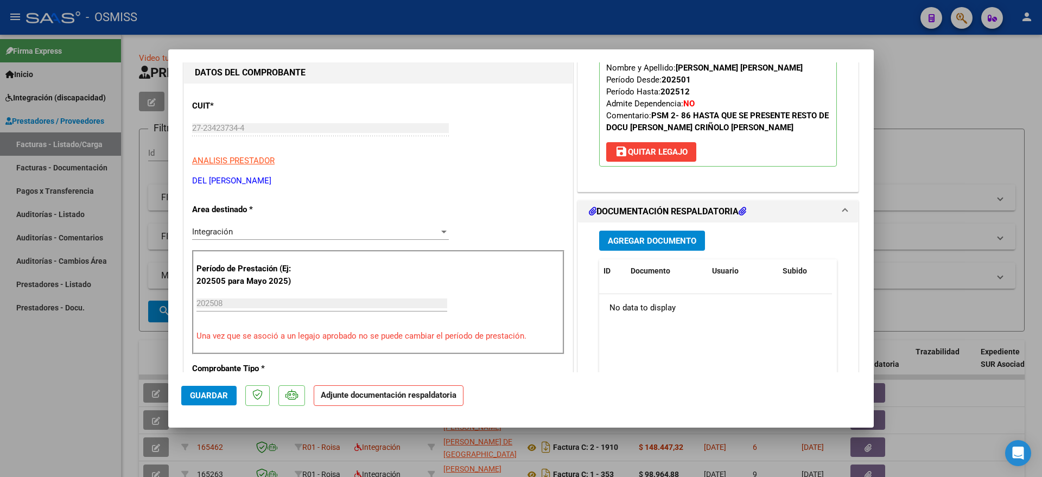
click at [653, 244] on span "Agregar Documento" at bounding box center [652, 241] width 88 height 10
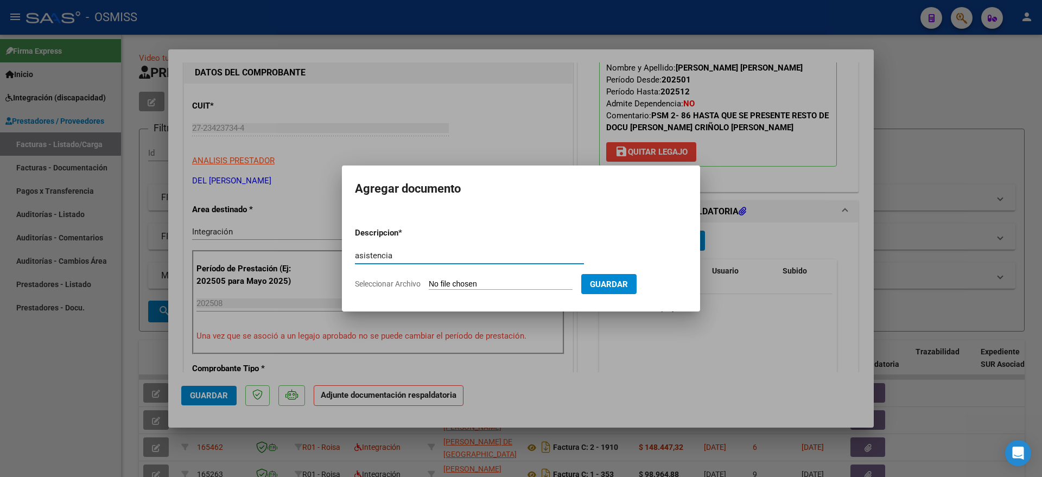
type input "asistencia"
click at [481, 282] on input "Seleccionar Archivo" at bounding box center [501, 285] width 144 height 10
type input "C:\fakepath\Asist agos25 [PERSON_NAME]pdf"
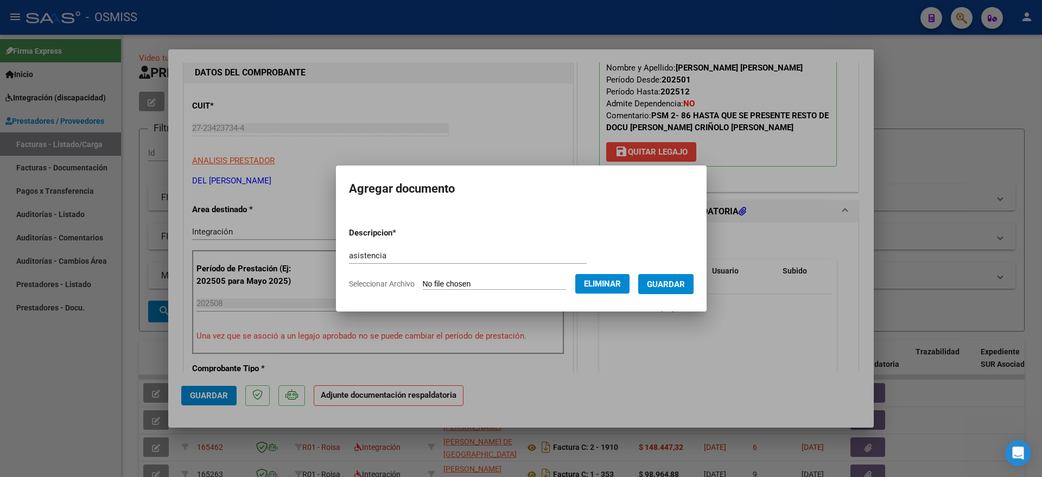
drag, startPoint x: 689, startPoint y: 282, endPoint x: 525, endPoint y: 309, distance: 166.2
click at [685, 281] on span "Guardar" at bounding box center [666, 285] width 38 height 10
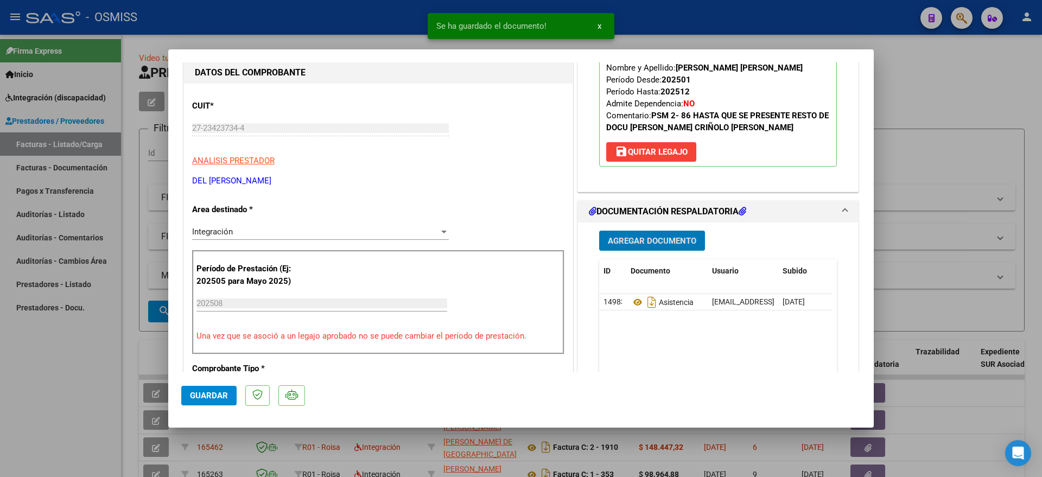
click at [206, 393] on span "Guardar" at bounding box center [209, 396] width 38 height 10
click at [50, 401] on div at bounding box center [521, 238] width 1042 height 477
type input "$ 0,00"
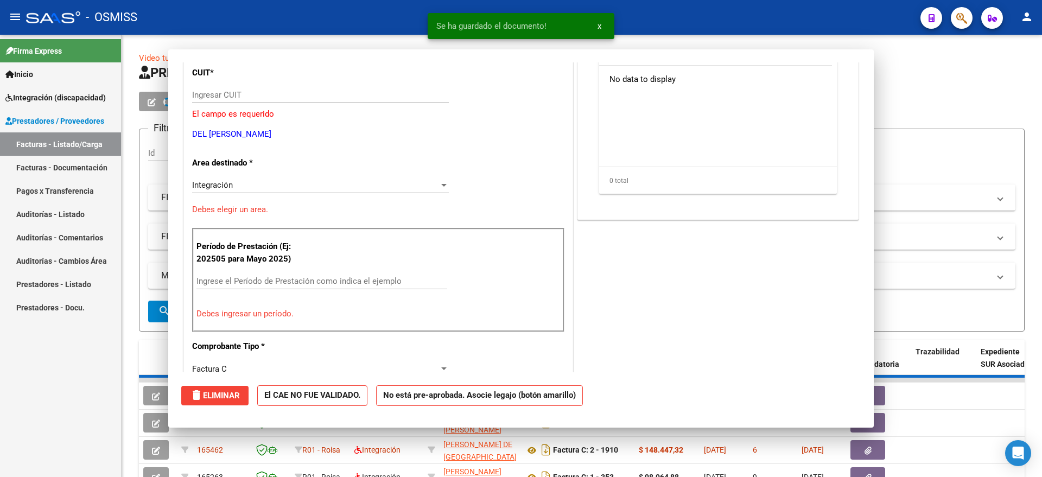
scroll to position [103, 0]
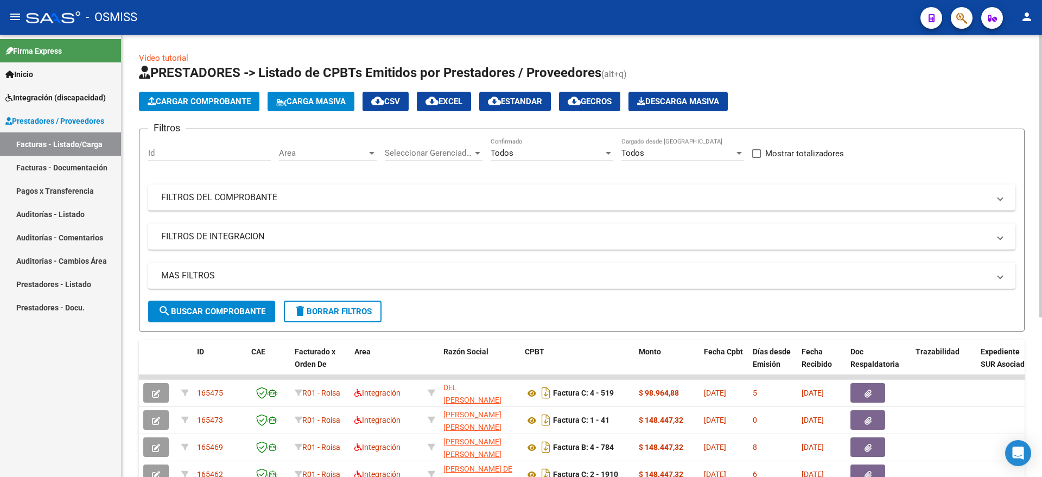
click at [205, 99] on span "Cargar Comprobante" at bounding box center [199, 102] width 103 height 10
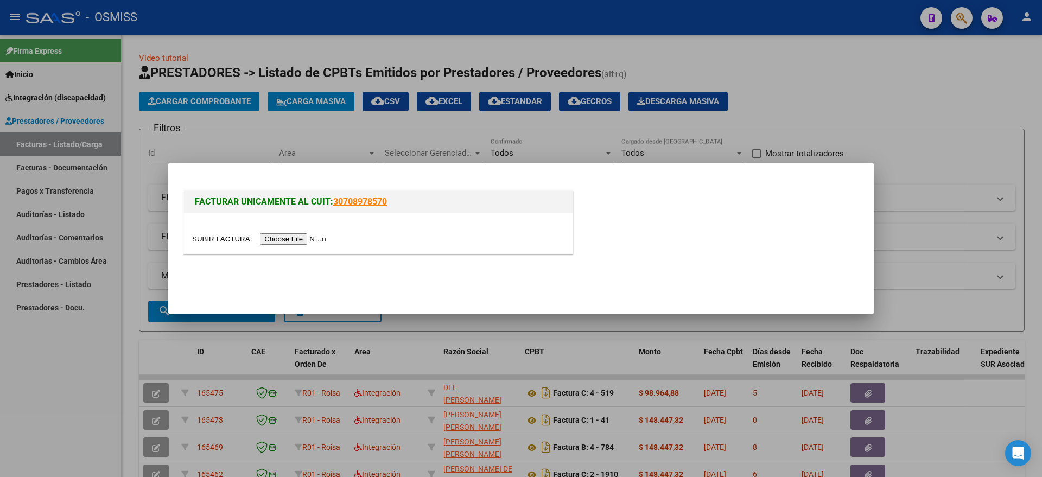
click at [281, 237] on input "file" at bounding box center [260, 238] width 137 height 11
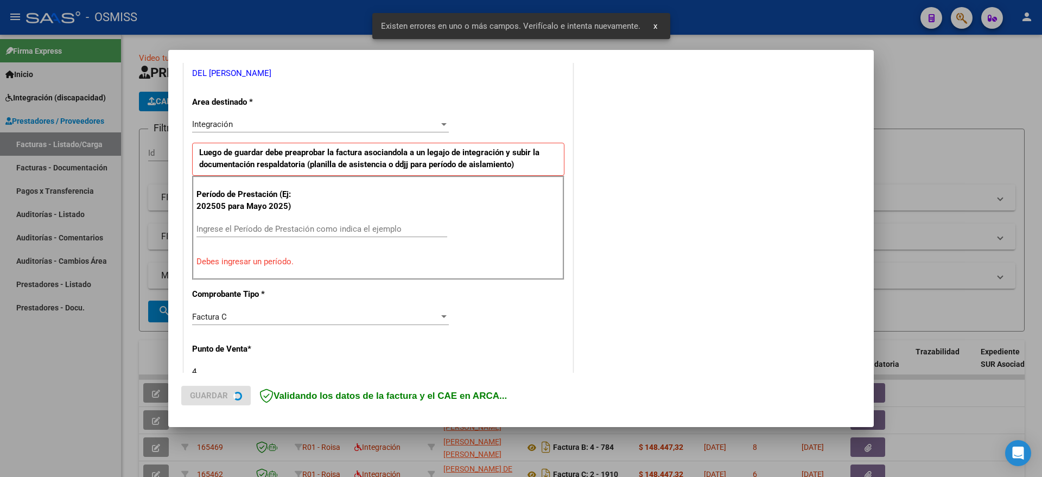
scroll to position [341, 0]
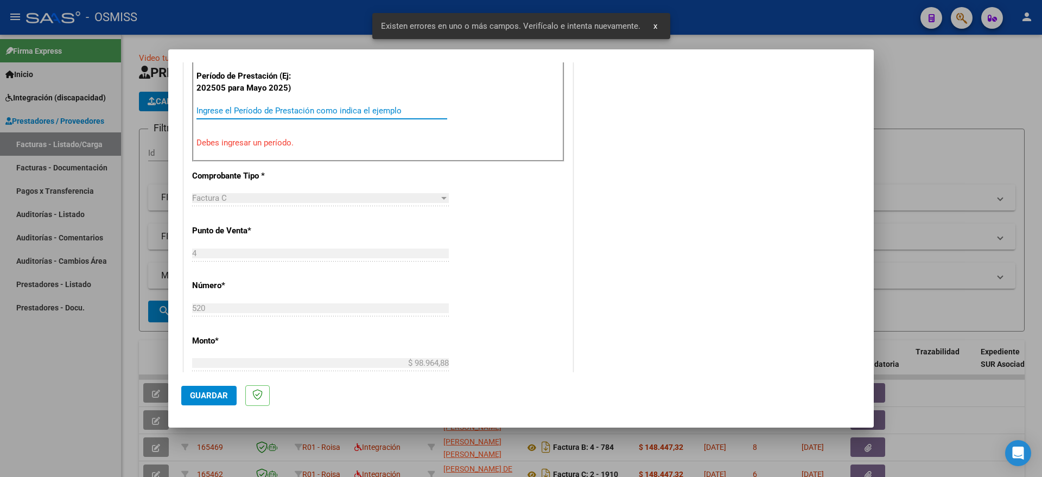
click at [322, 115] on input "Ingrese el Período de Prestación como indica el ejemplo" at bounding box center [321, 111] width 251 height 10
type input "202508"
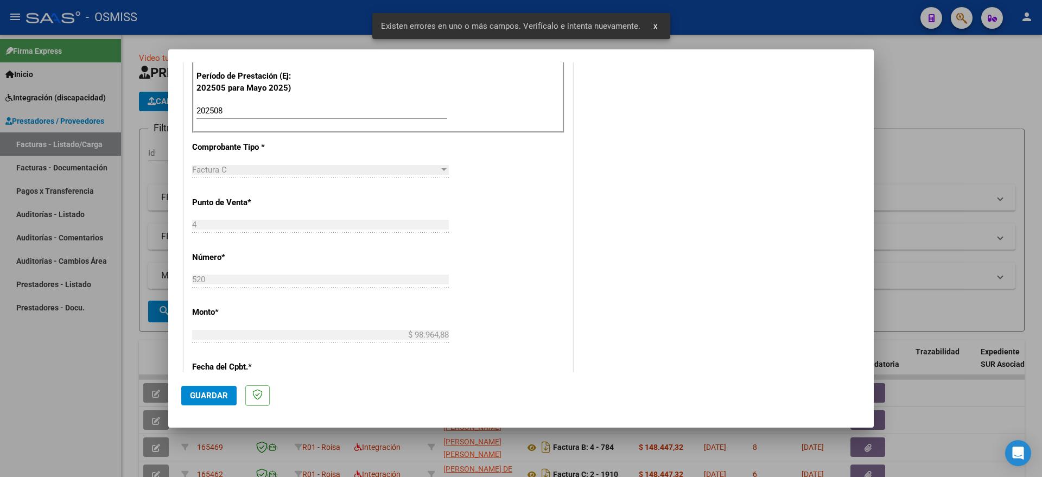
scroll to position [645, 0]
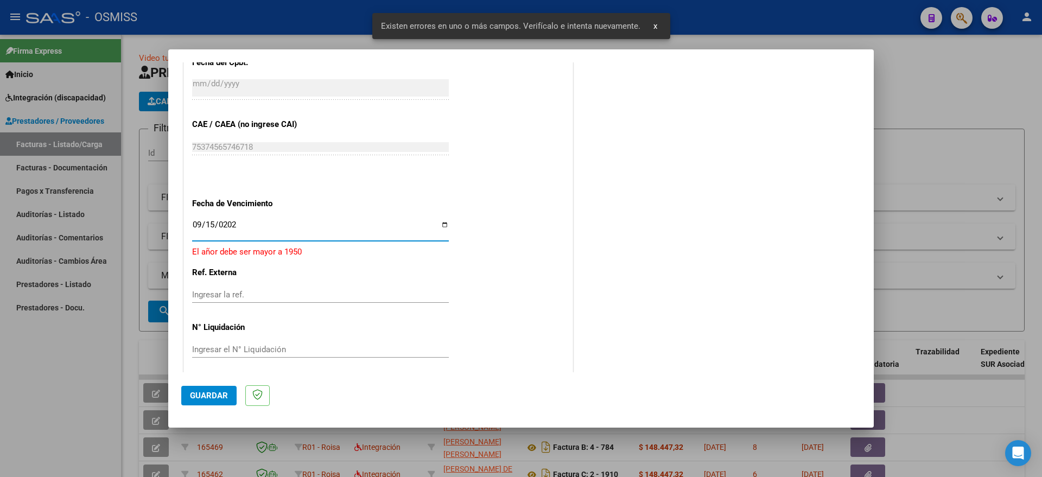
type input "[DATE]"
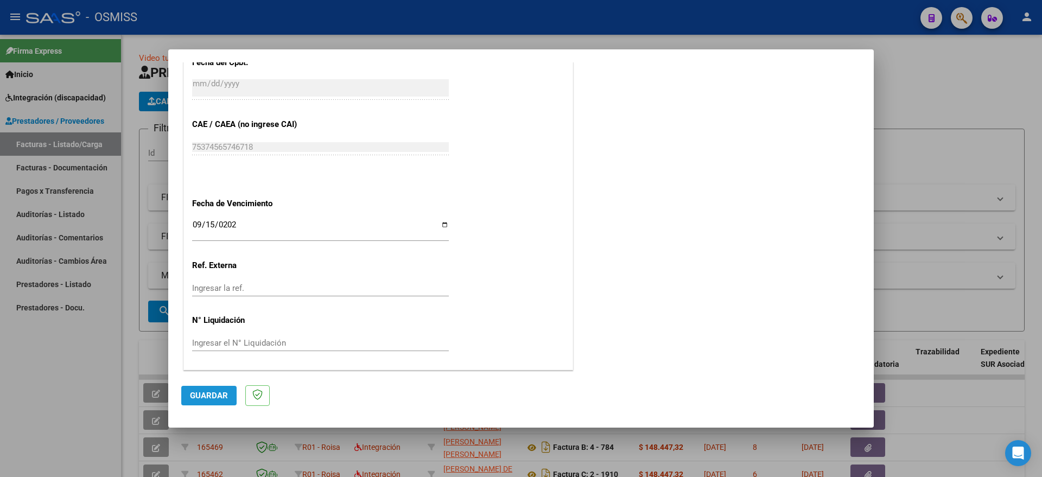
click at [200, 389] on button "Guardar" at bounding box center [208, 396] width 55 height 20
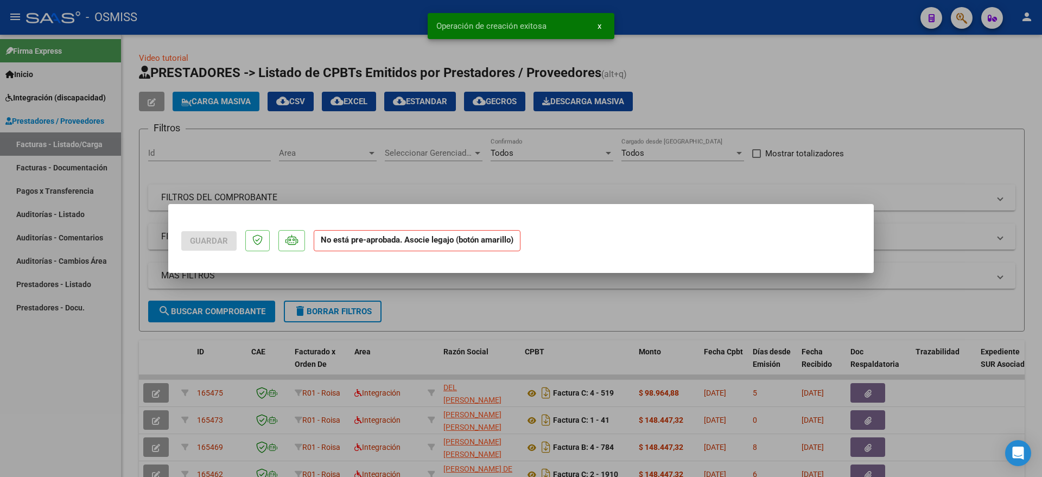
scroll to position [0, 0]
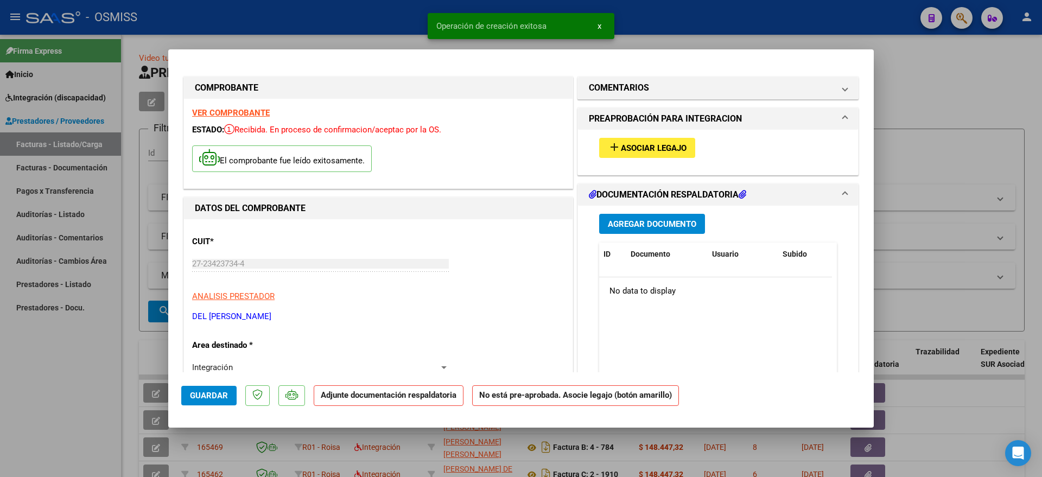
click at [620, 135] on div "add Asociar Legajo" at bounding box center [718, 148] width 254 height 36
click at [621, 150] on span "Asociar Legajo" at bounding box center [654, 148] width 66 height 10
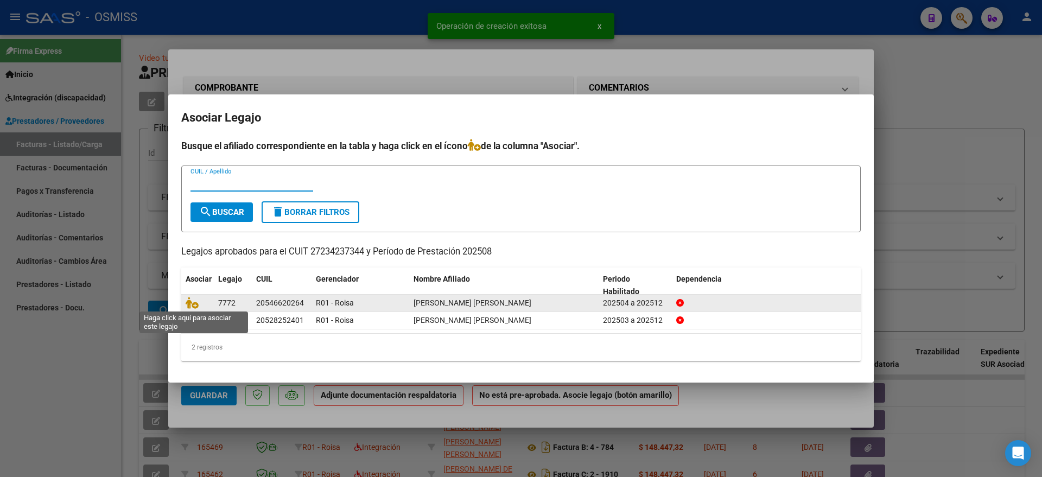
click at [201, 303] on span at bounding box center [194, 303] width 16 height 9
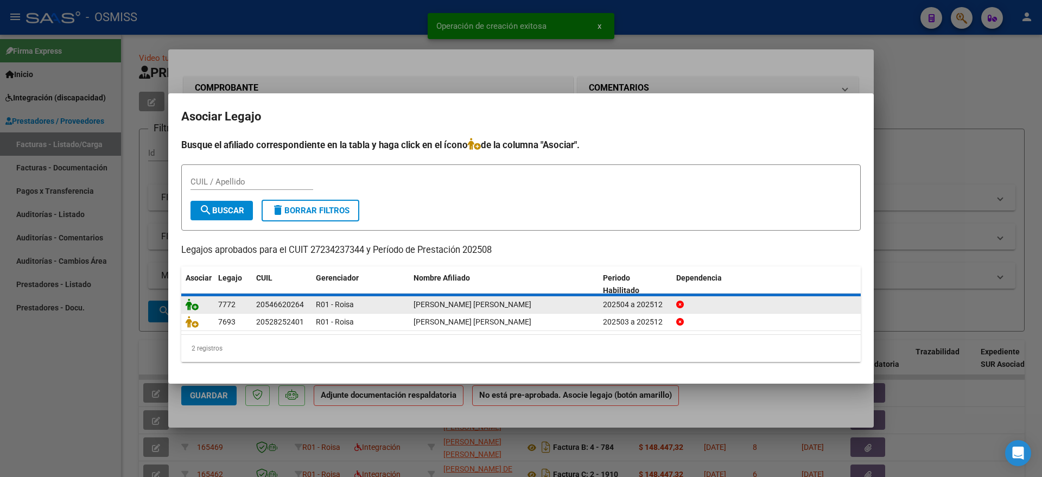
click at [194, 303] on icon at bounding box center [192, 305] width 13 height 12
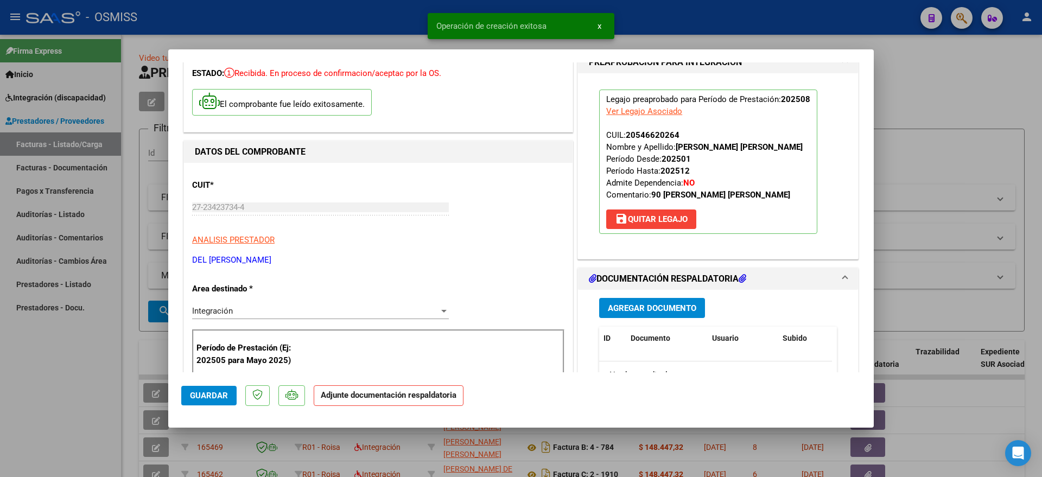
scroll to position [136, 0]
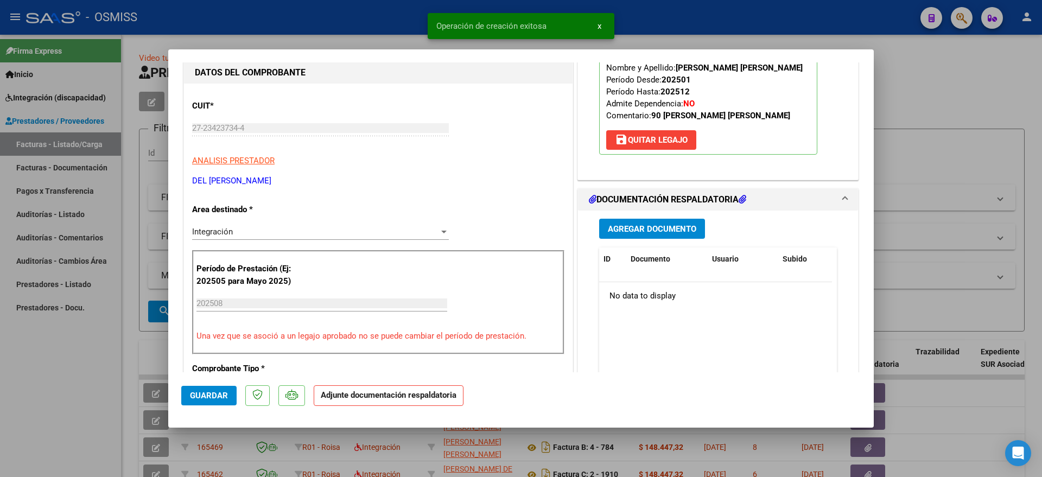
click at [631, 217] on div "Agregar Documento ID Documento Usuario Subido Acción No data to display 0 total…" at bounding box center [718, 319] width 254 height 217
click at [633, 227] on span "Agregar Documento" at bounding box center [652, 229] width 88 height 10
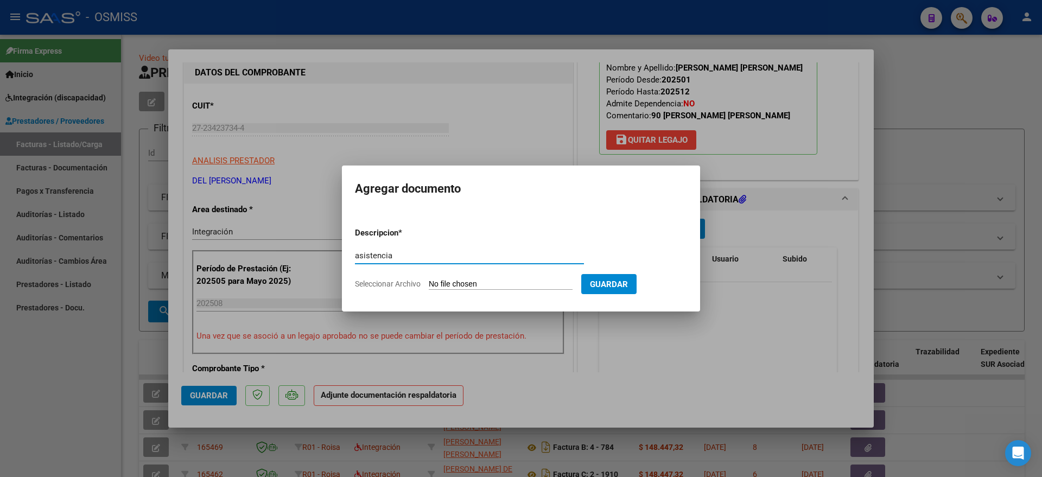
type input "asistencia"
click at [491, 285] on input "Seleccionar Archivo" at bounding box center [501, 285] width 144 height 10
type input "C:\fakepath\Asist agos25 [PERSON_NAME].pdf"
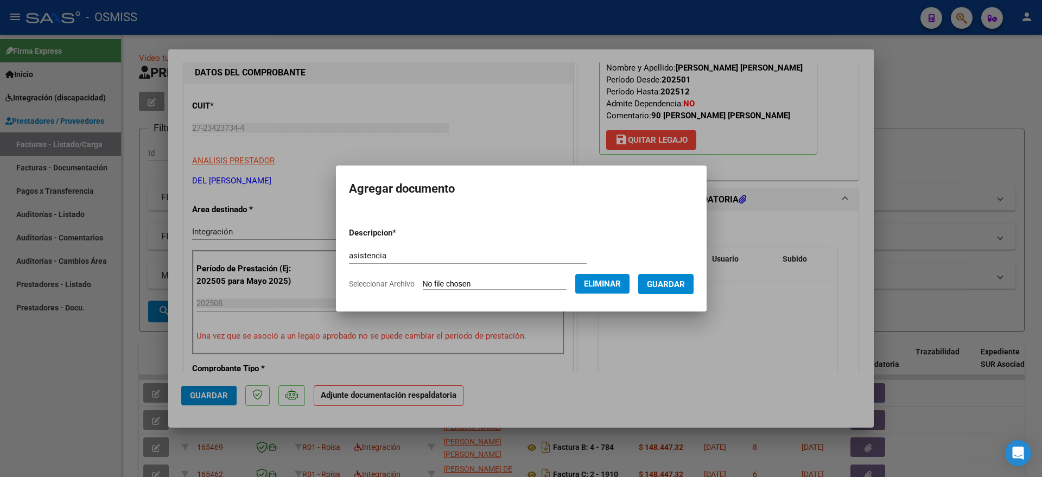
click at [685, 286] on span "Guardar" at bounding box center [666, 285] width 38 height 10
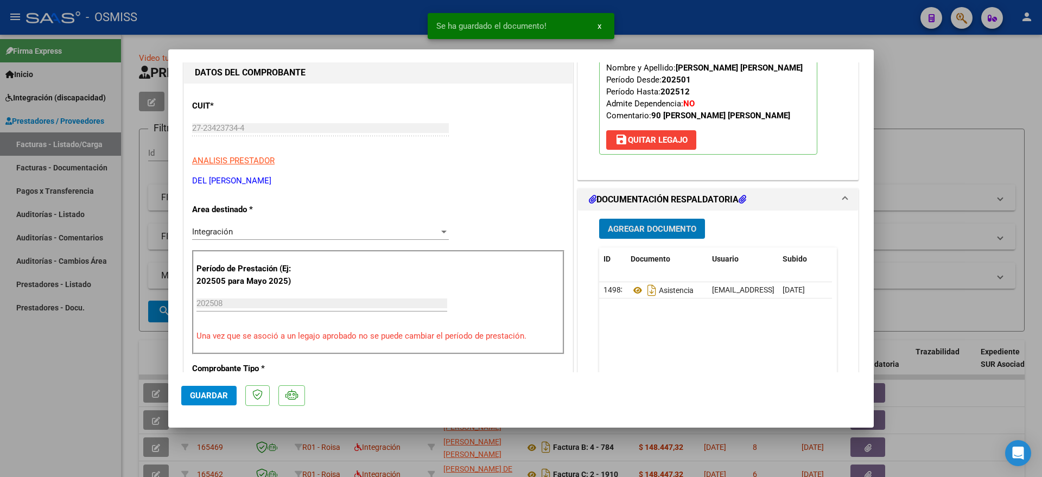
click at [226, 380] on mat-dialog-actions "Guardar" at bounding box center [521, 393] width 680 height 43
drag, startPoint x: 222, startPoint y: 394, endPoint x: 96, endPoint y: 394, distance: 126.5
click at [221, 394] on span "Guardar" at bounding box center [209, 396] width 38 height 10
click at [39, 385] on div at bounding box center [521, 238] width 1042 height 477
type input "$ 0,00"
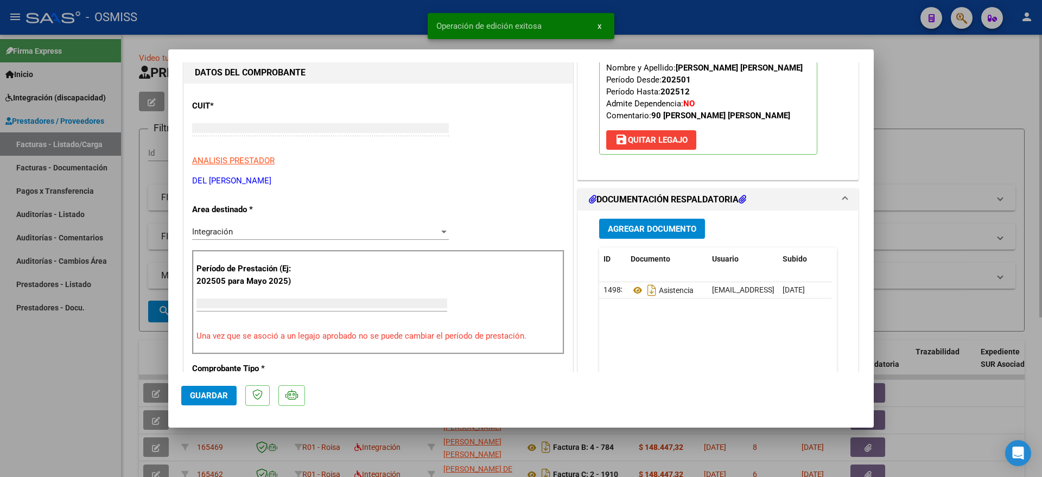
scroll to position [103, 0]
